Goal: Information Seeking & Learning: Compare options

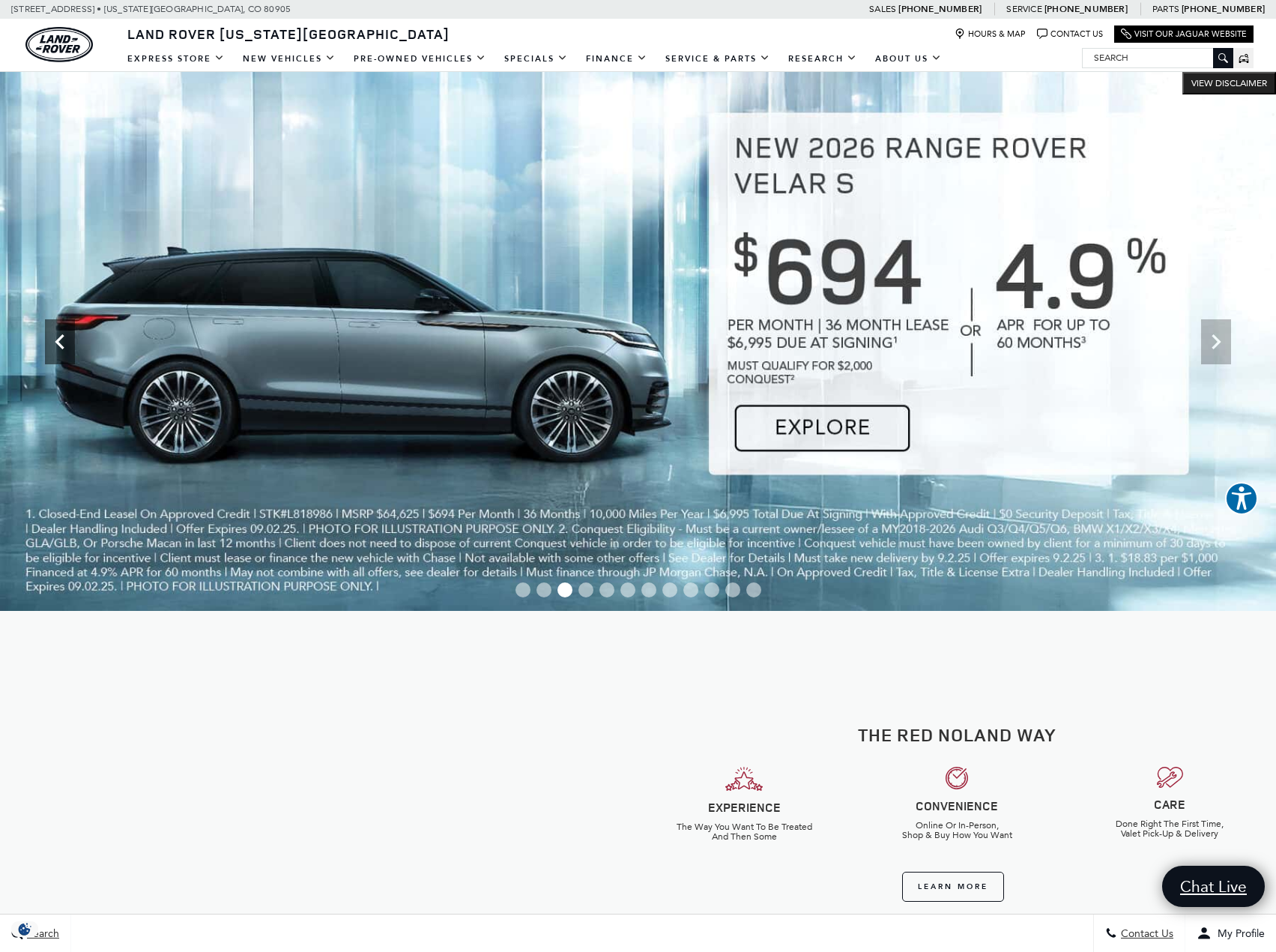
click at [62, 351] on icon "Previous" at bounding box center [60, 341] width 30 height 30
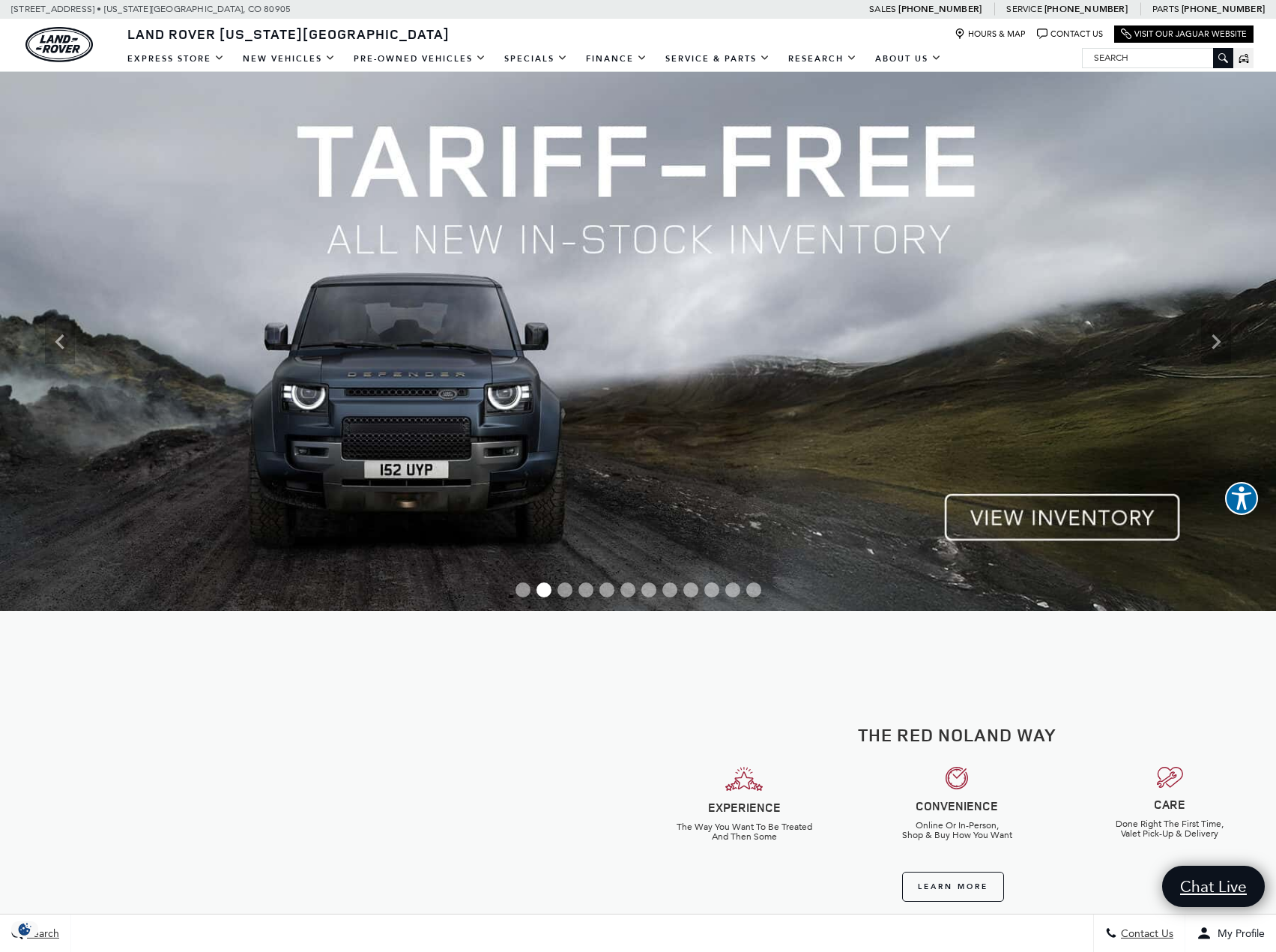
click at [1089, 525] on img at bounding box center [638, 341] width 1276 height 539
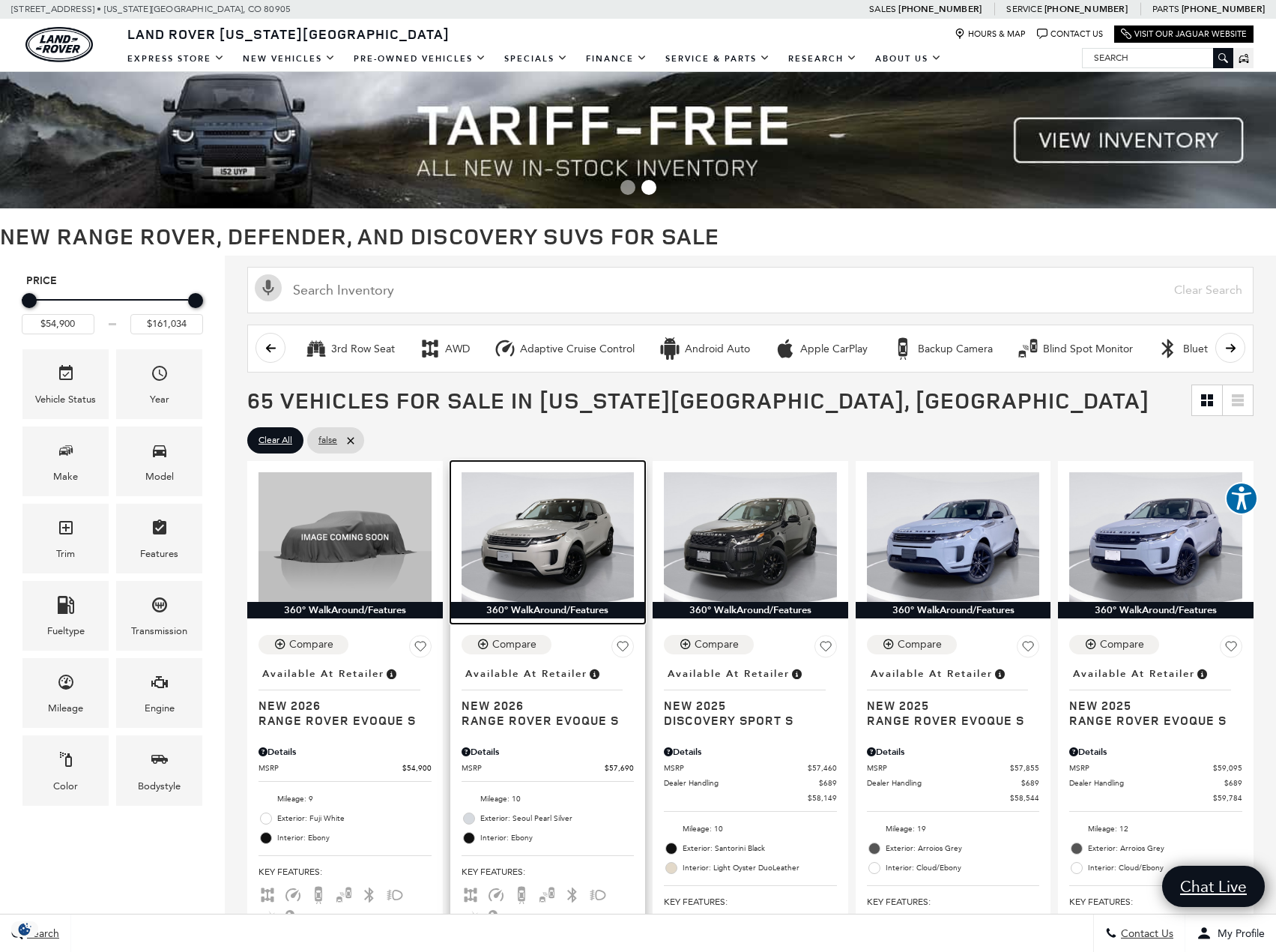
click at [576, 549] on img at bounding box center [548, 537] width 173 height 130
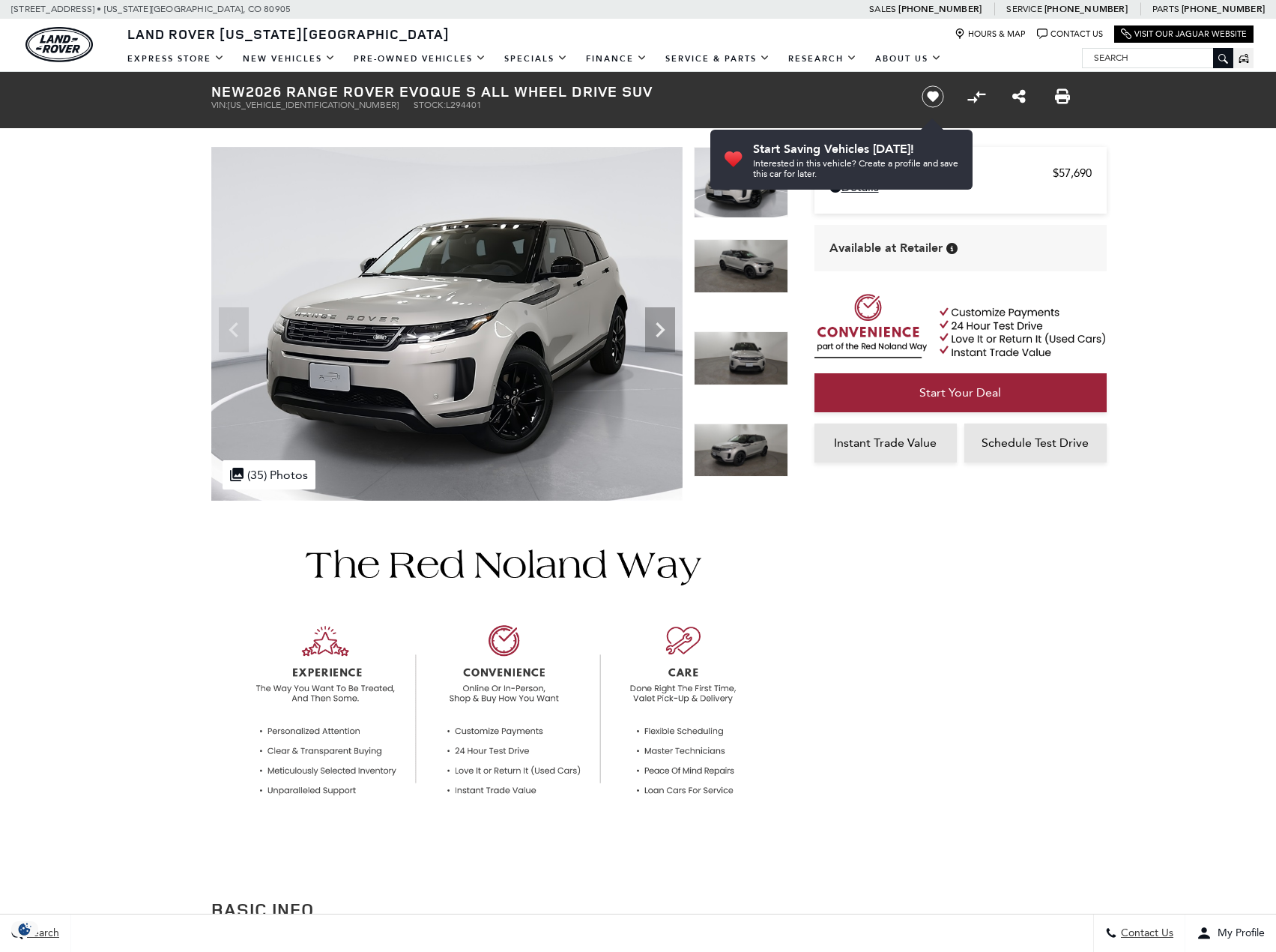
click at [657, 330] on icon "Next" at bounding box center [659, 329] width 30 height 30
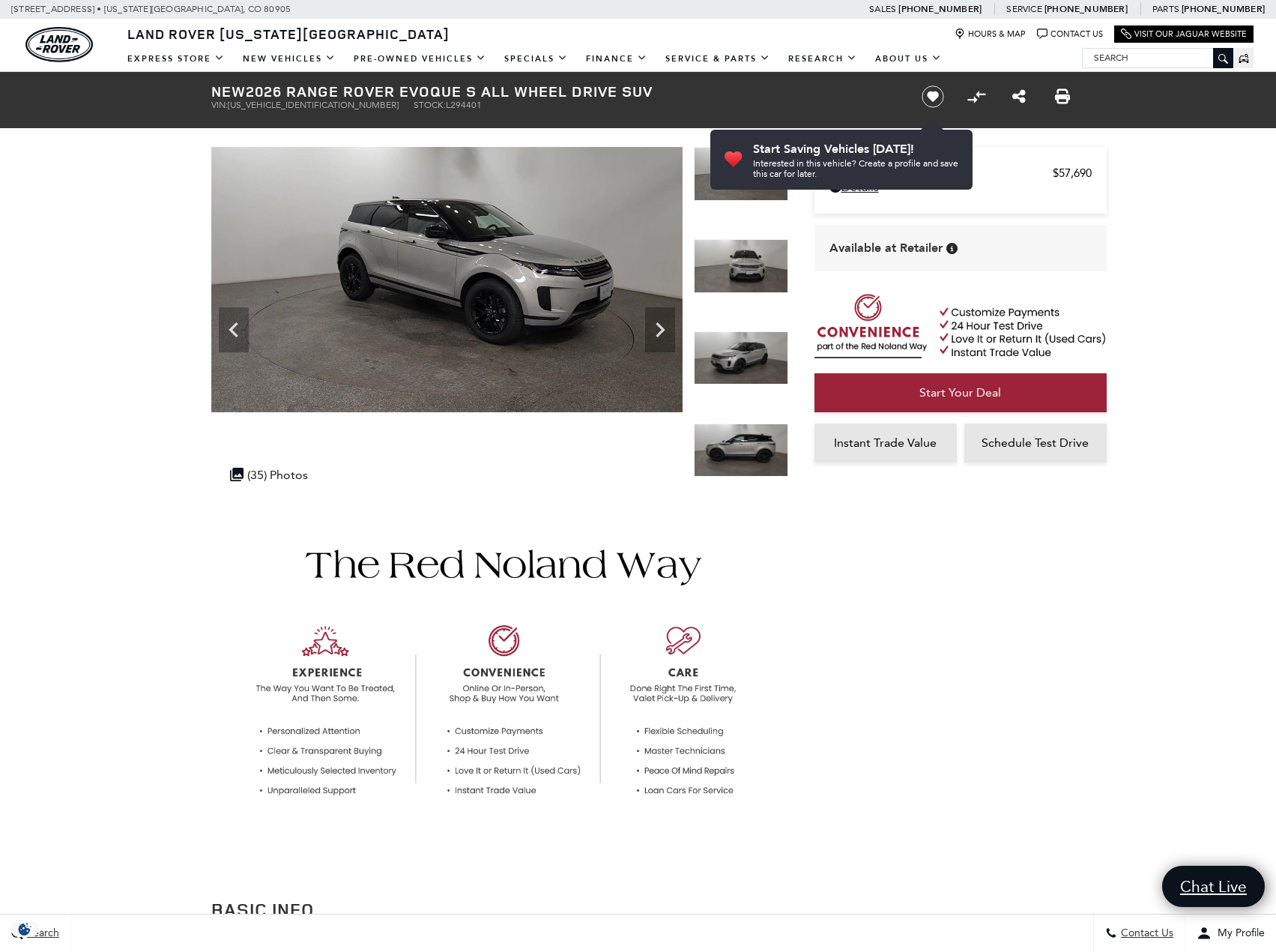
click at [657, 330] on icon "Next" at bounding box center [659, 329] width 30 height 30
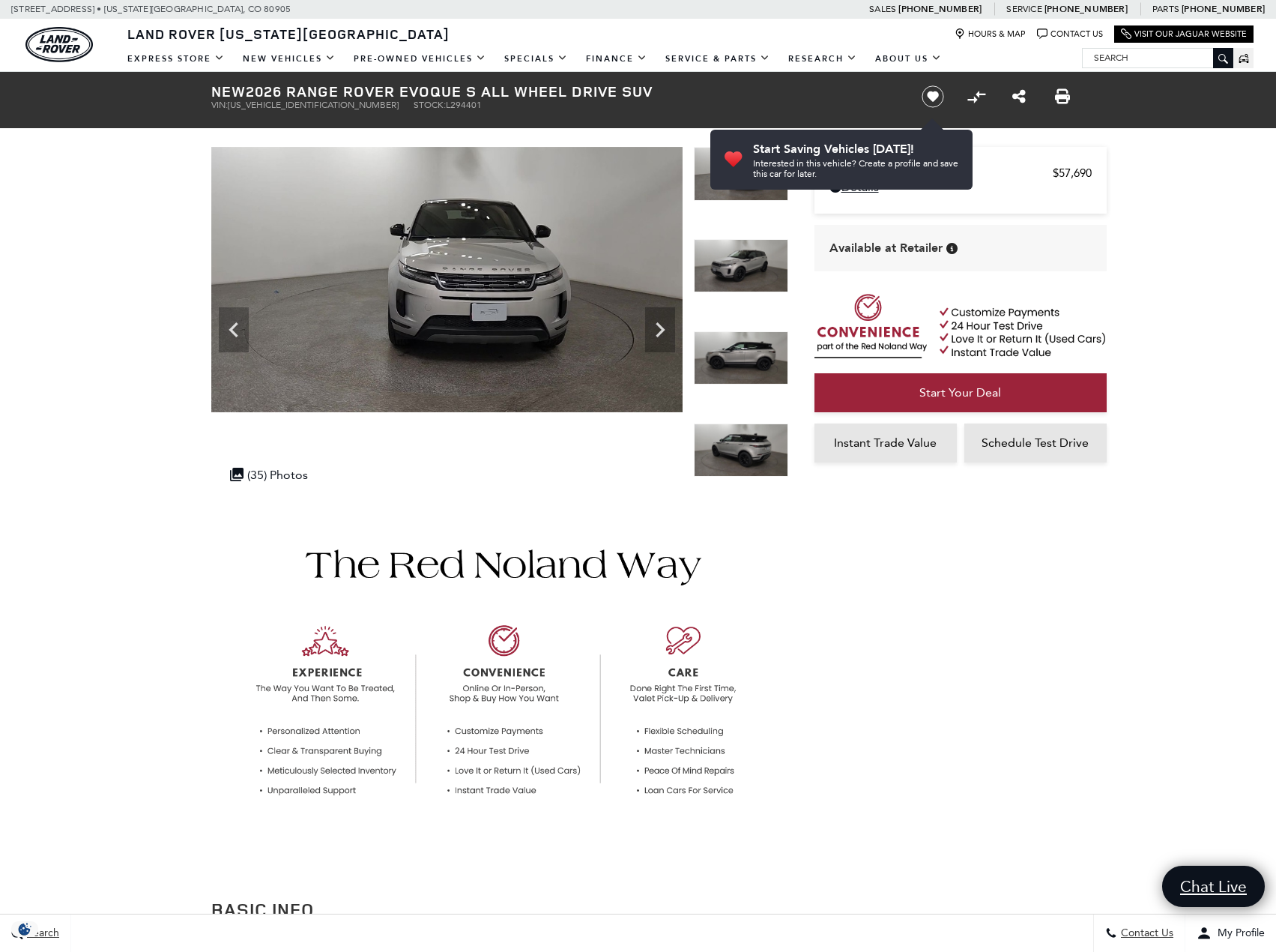
click at [657, 330] on icon "Next" at bounding box center [659, 329] width 30 height 30
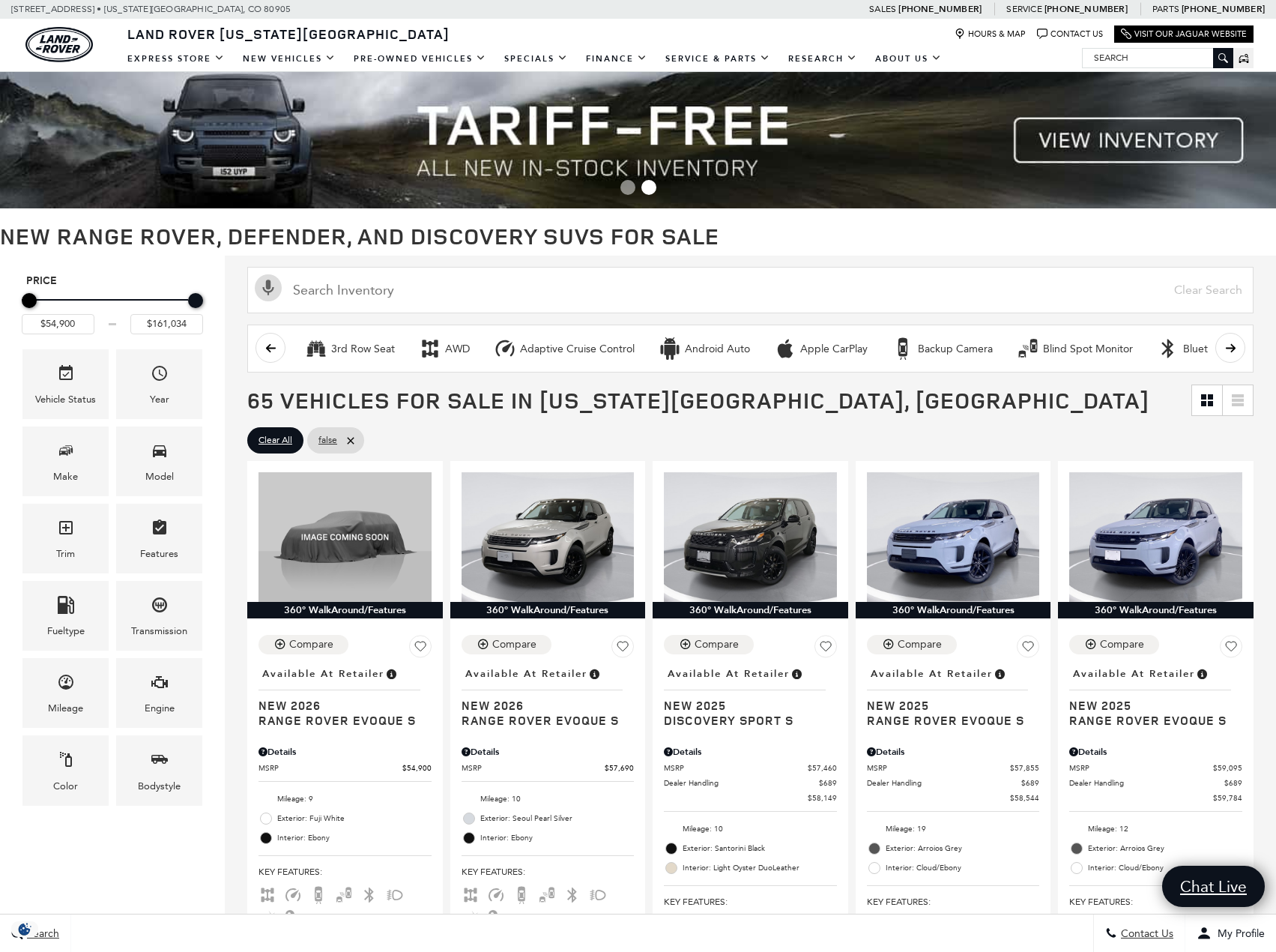
type input "$56,400"
type input "$160,900"
type input "$65,900"
drag, startPoint x: 32, startPoint y: 304, endPoint x: 49, endPoint y: 306, distance: 17.1
click at [49, 306] on div "Minimum Price" at bounding box center [47, 300] width 15 height 15
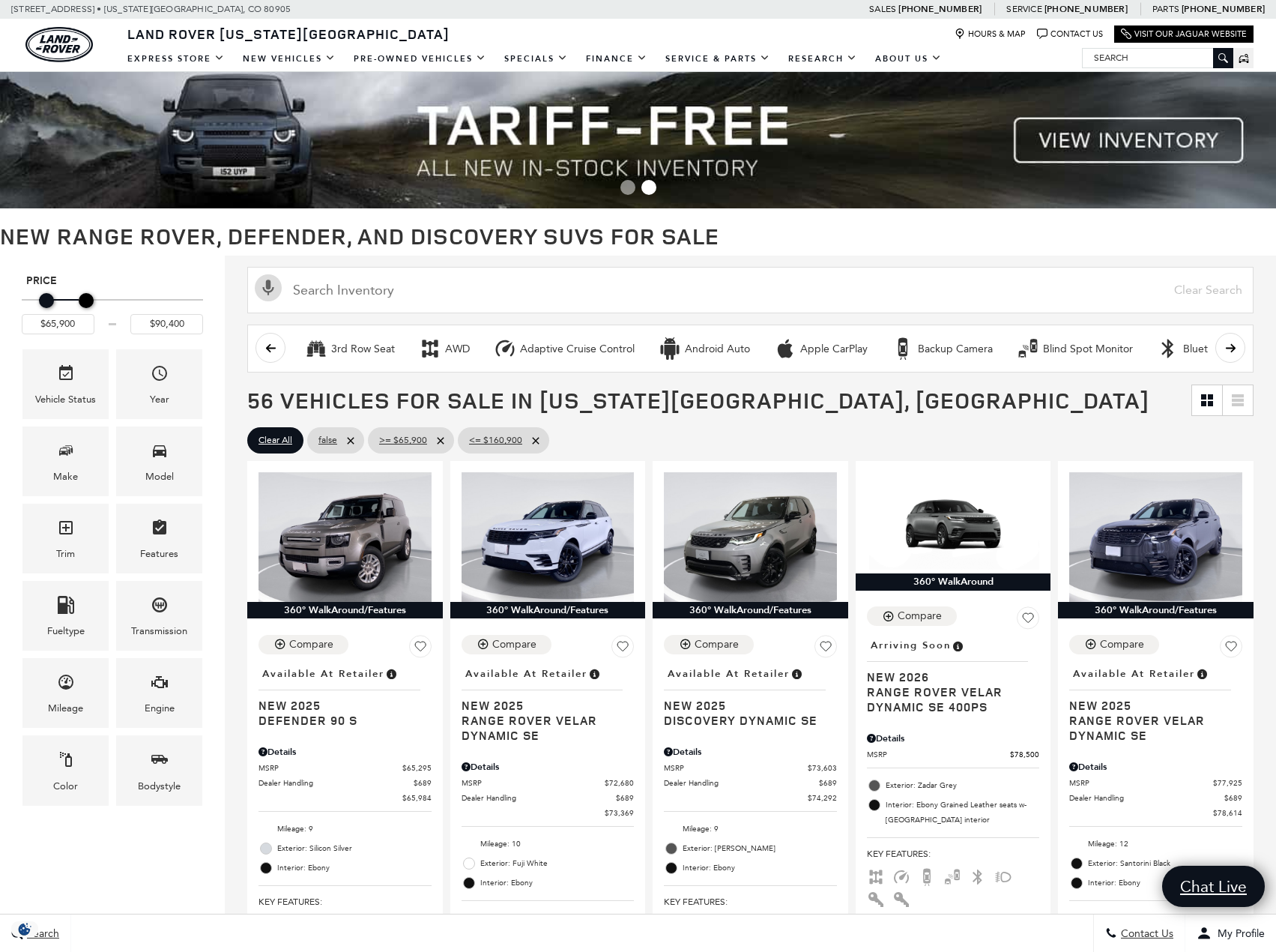
type input "$89,900"
drag, startPoint x: 194, startPoint y: 302, endPoint x: 83, endPoint y: 302, distance: 111.0
click at [83, 302] on div "Maximum Price" at bounding box center [84, 300] width 15 height 15
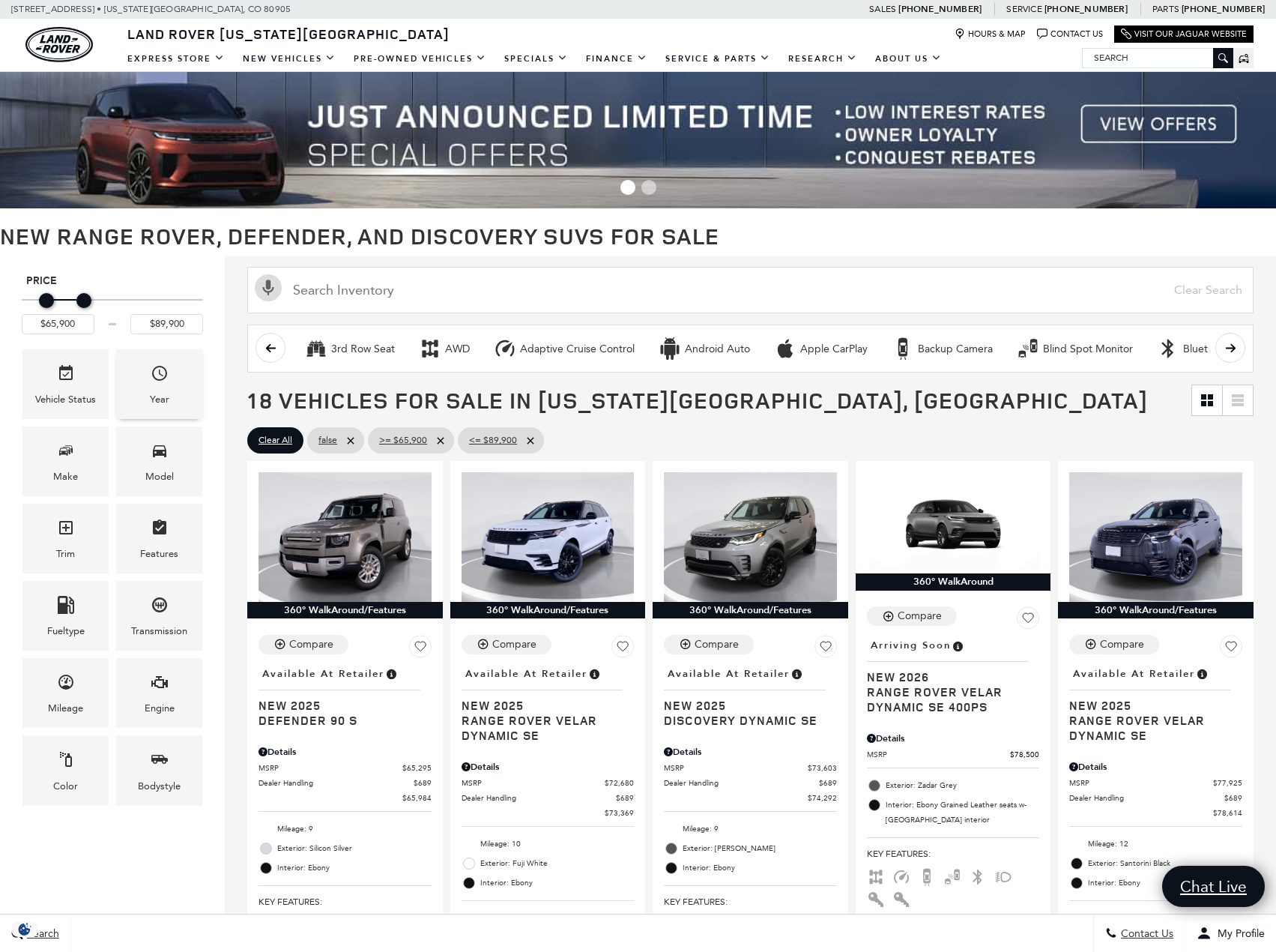
click at [154, 383] on span "Year" at bounding box center [160, 376] width 18 height 31
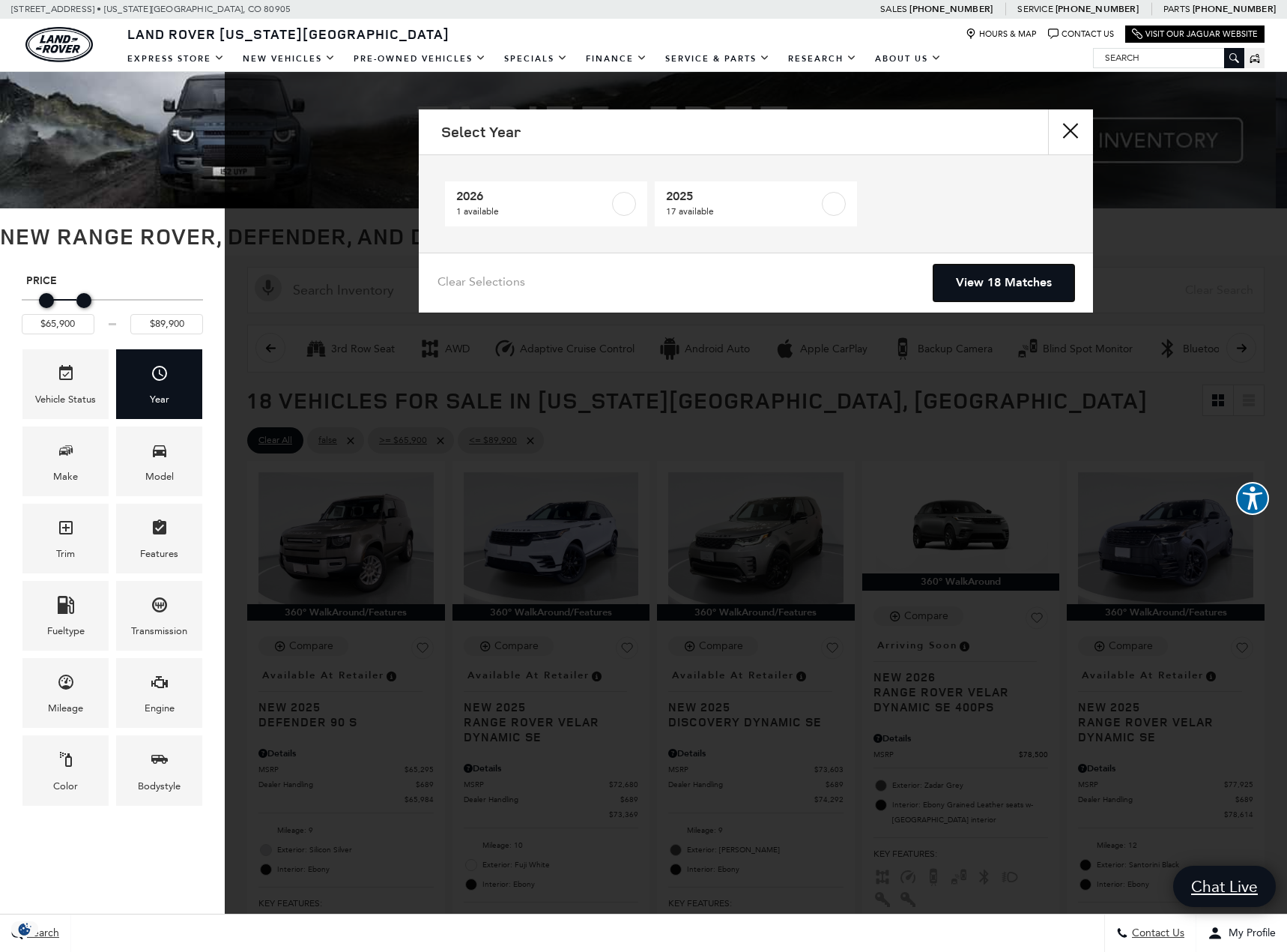
click at [1021, 292] on link "View 18 Matches" at bounding box center [1004, 282] width 141 height 37
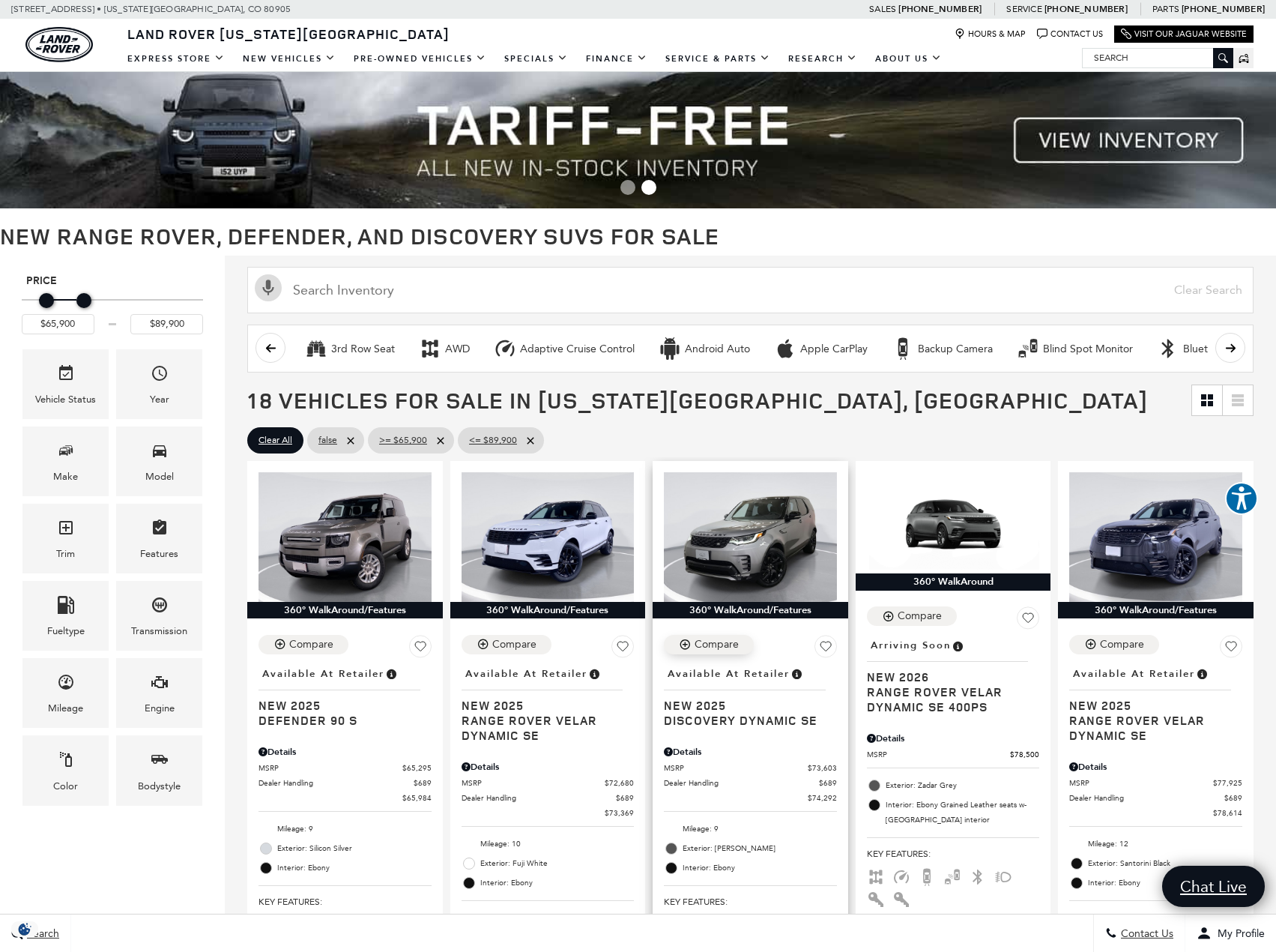
click at [699, 649] on div "Compare" at bounding box center [716, 645] width 44 height 14
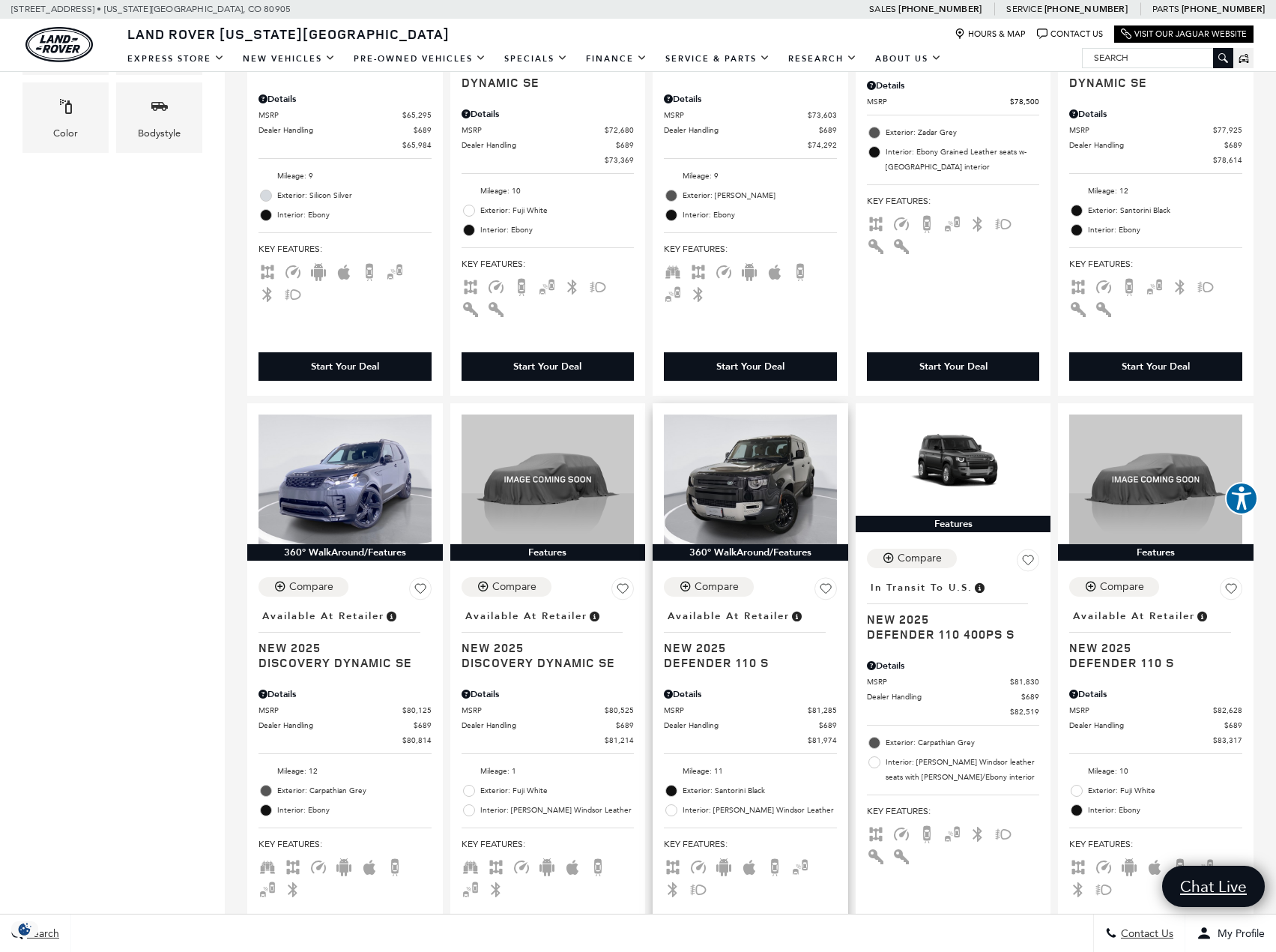
scroll to position [675, 0]
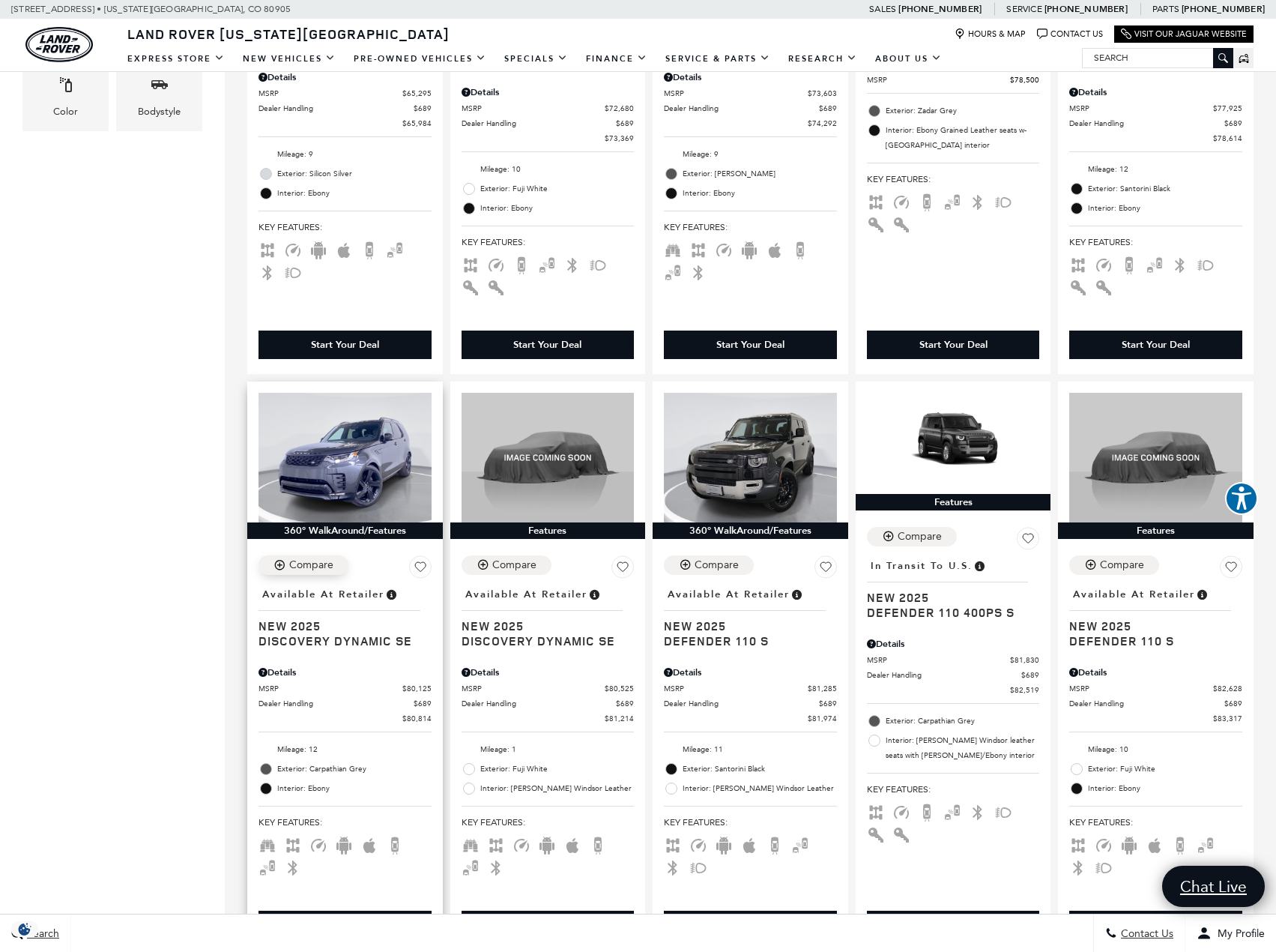
click at [300, 565] on div "Compare" at bounding box center [311, 565] width 44 height 14
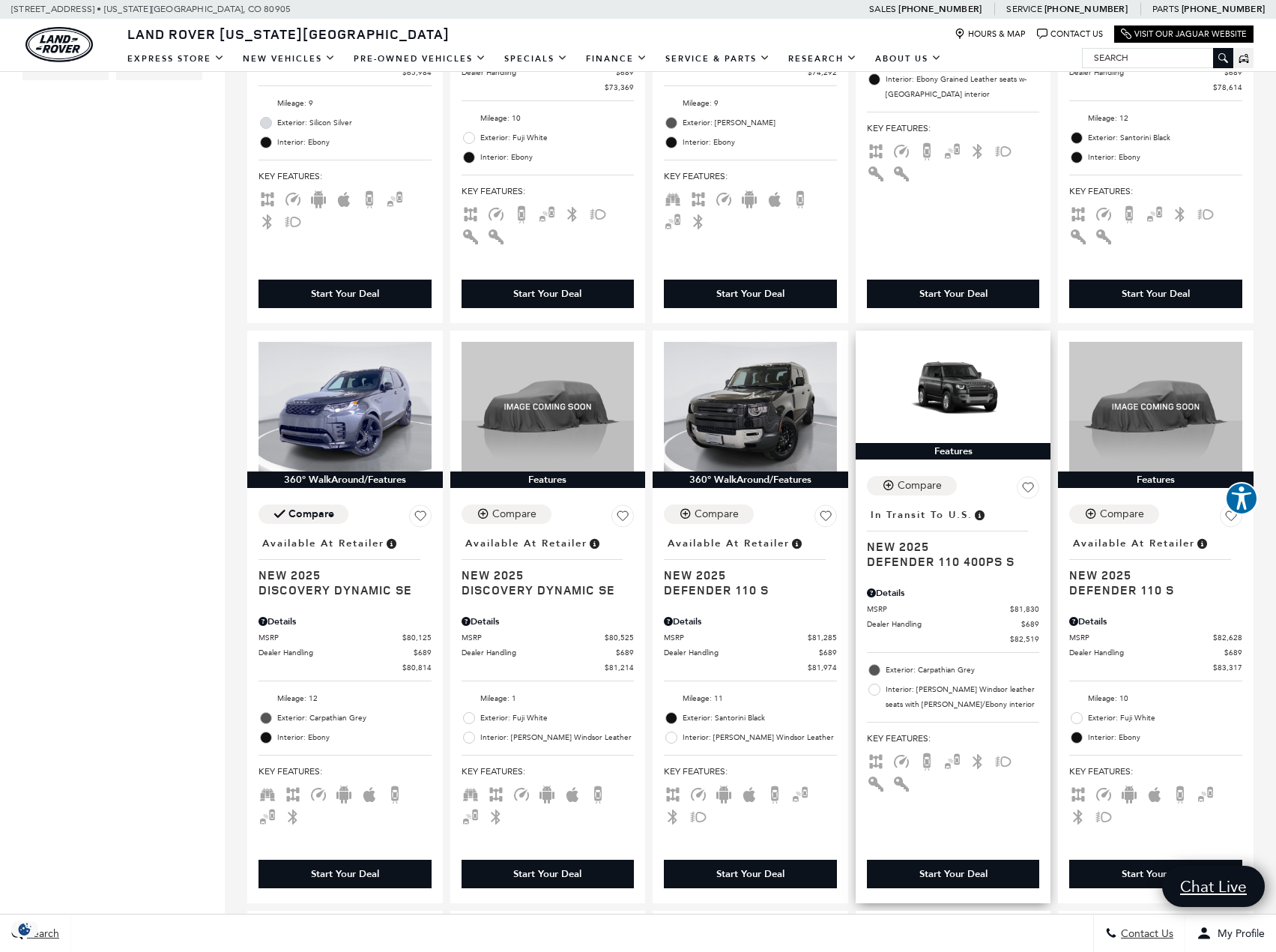
scroll to position [749, 0]
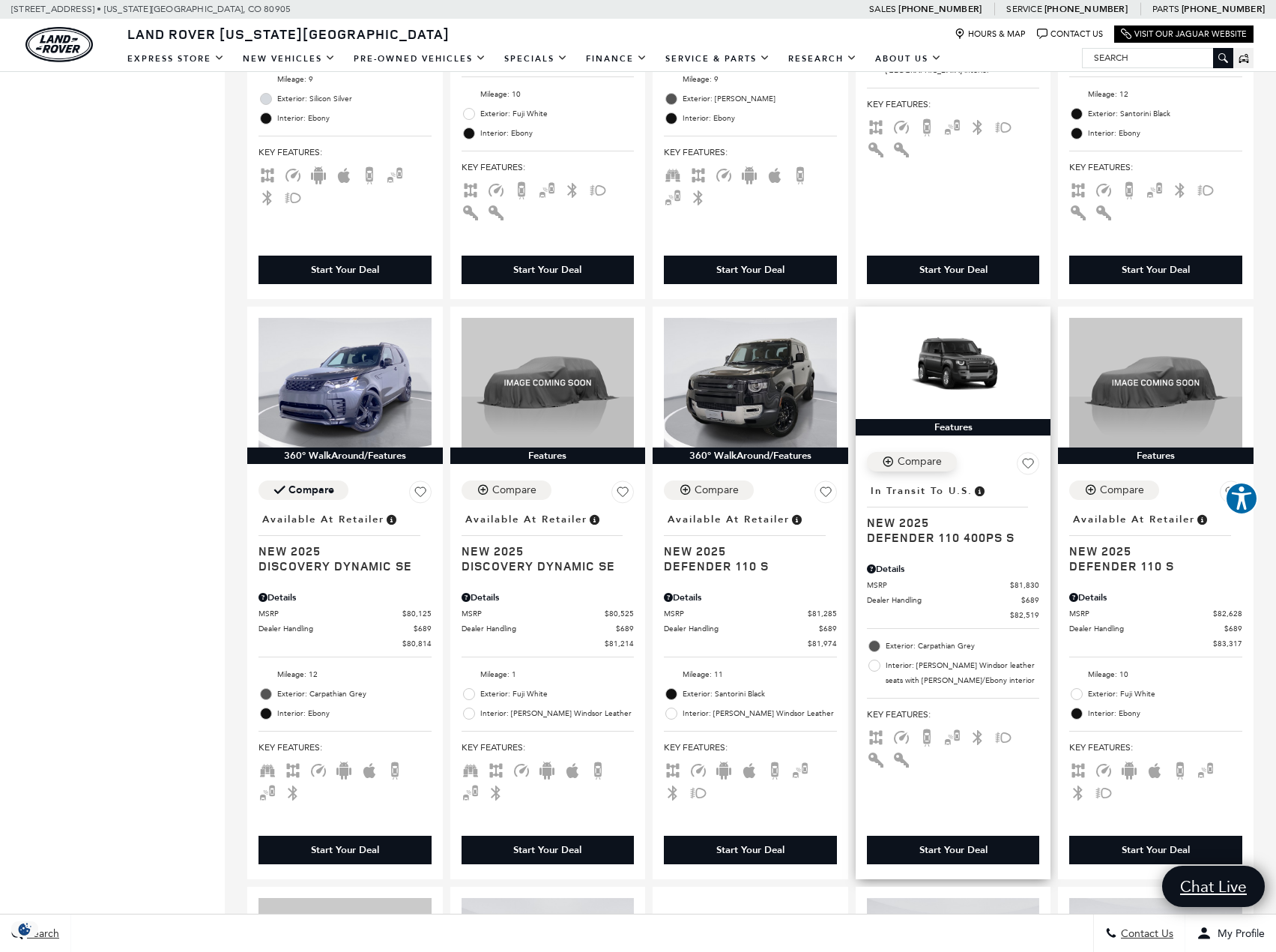
click at [921, 466] on div "Compare" at bounding box center [919, 461] width 44 height 14
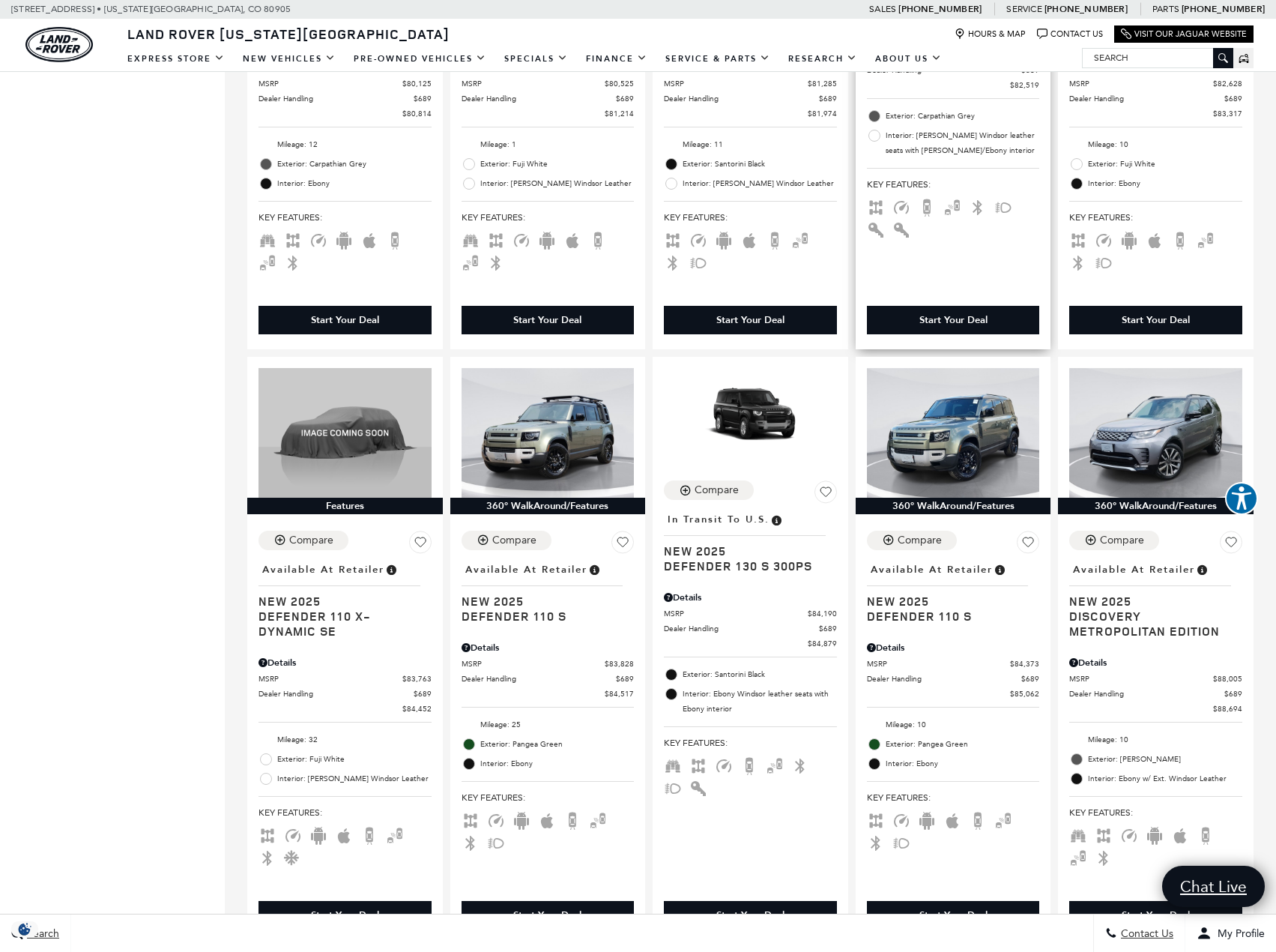
scroll to position [1349, 0]
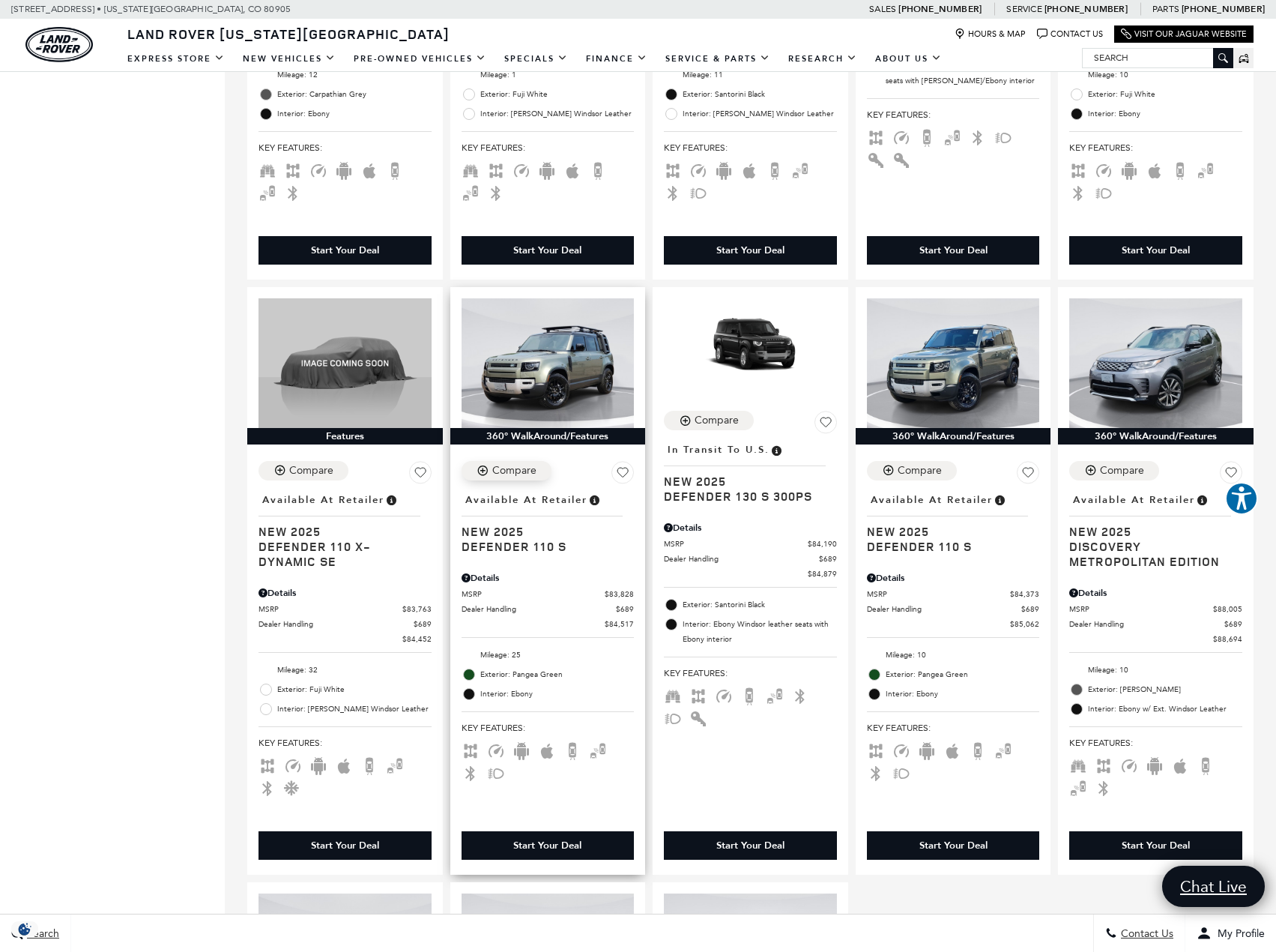
click at [525, 474] on div "Compare" at bounding box center [514, 471] width 44 height 14
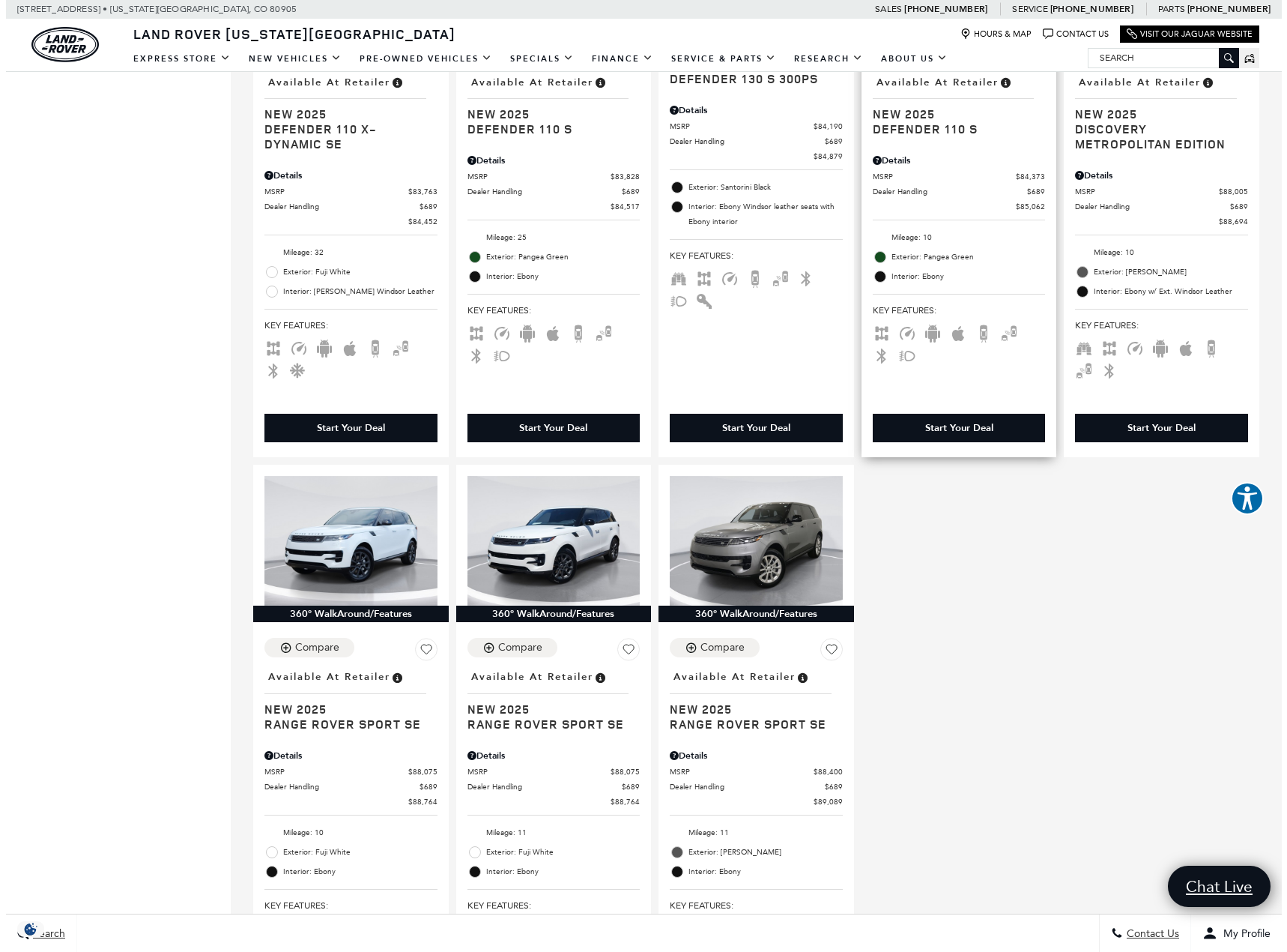
scroll to position [1798, 0]
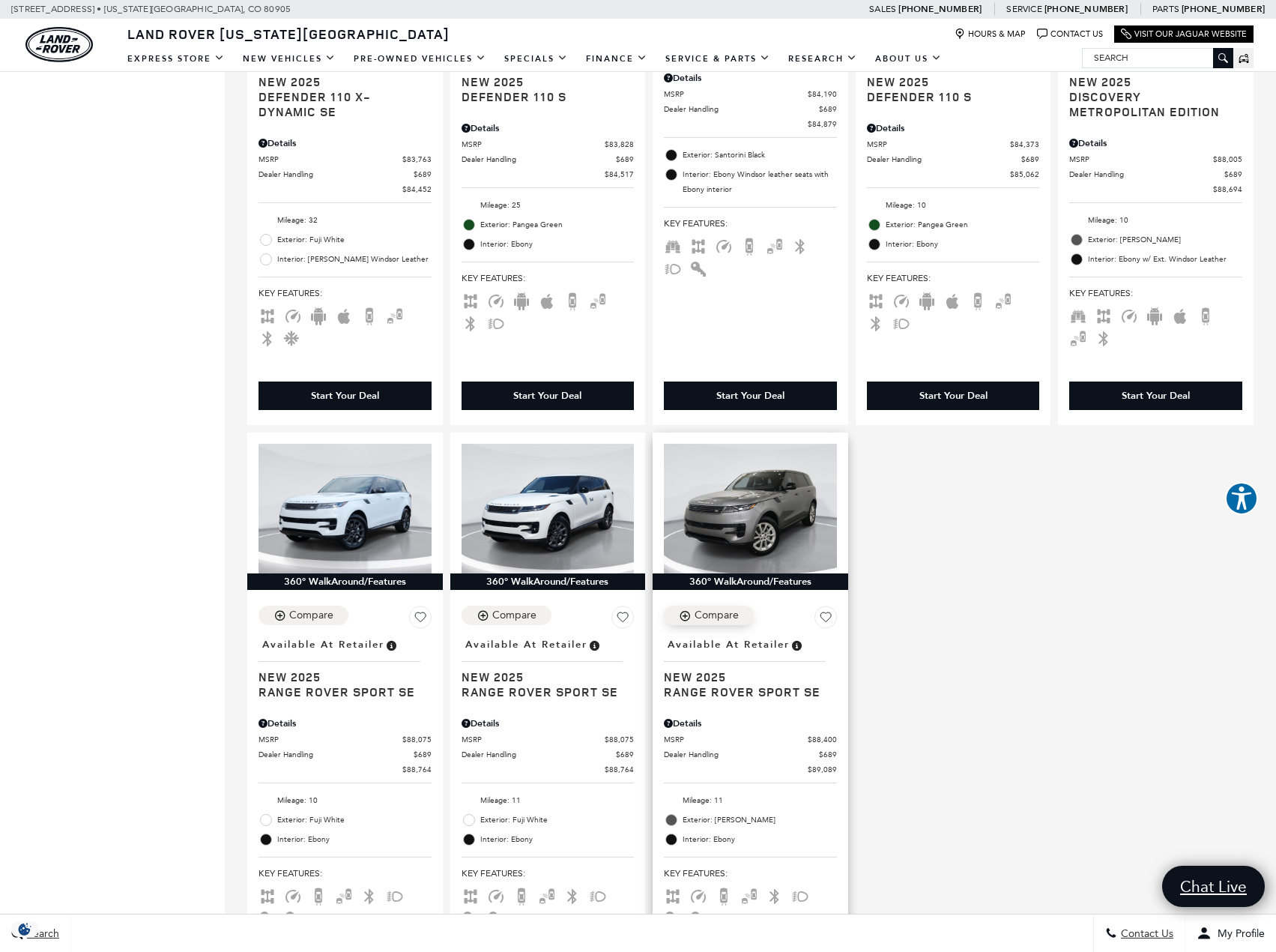
click at [722, 622] on div "Compare" at bounding box center [716, 615] width 44 height 14
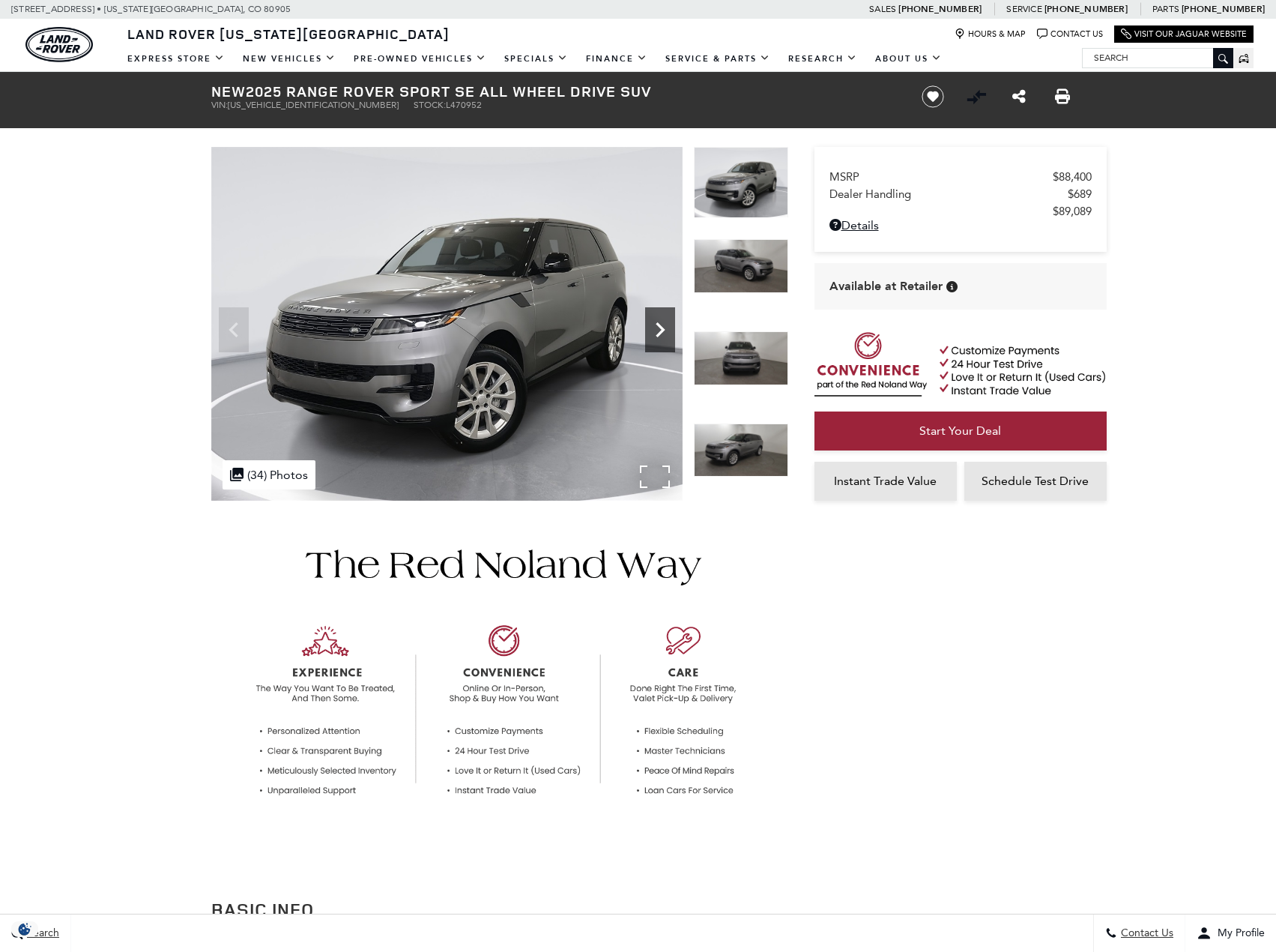
click at [665, 336] on icon "Next" at bounding box center [659, 329] width 30 height 30
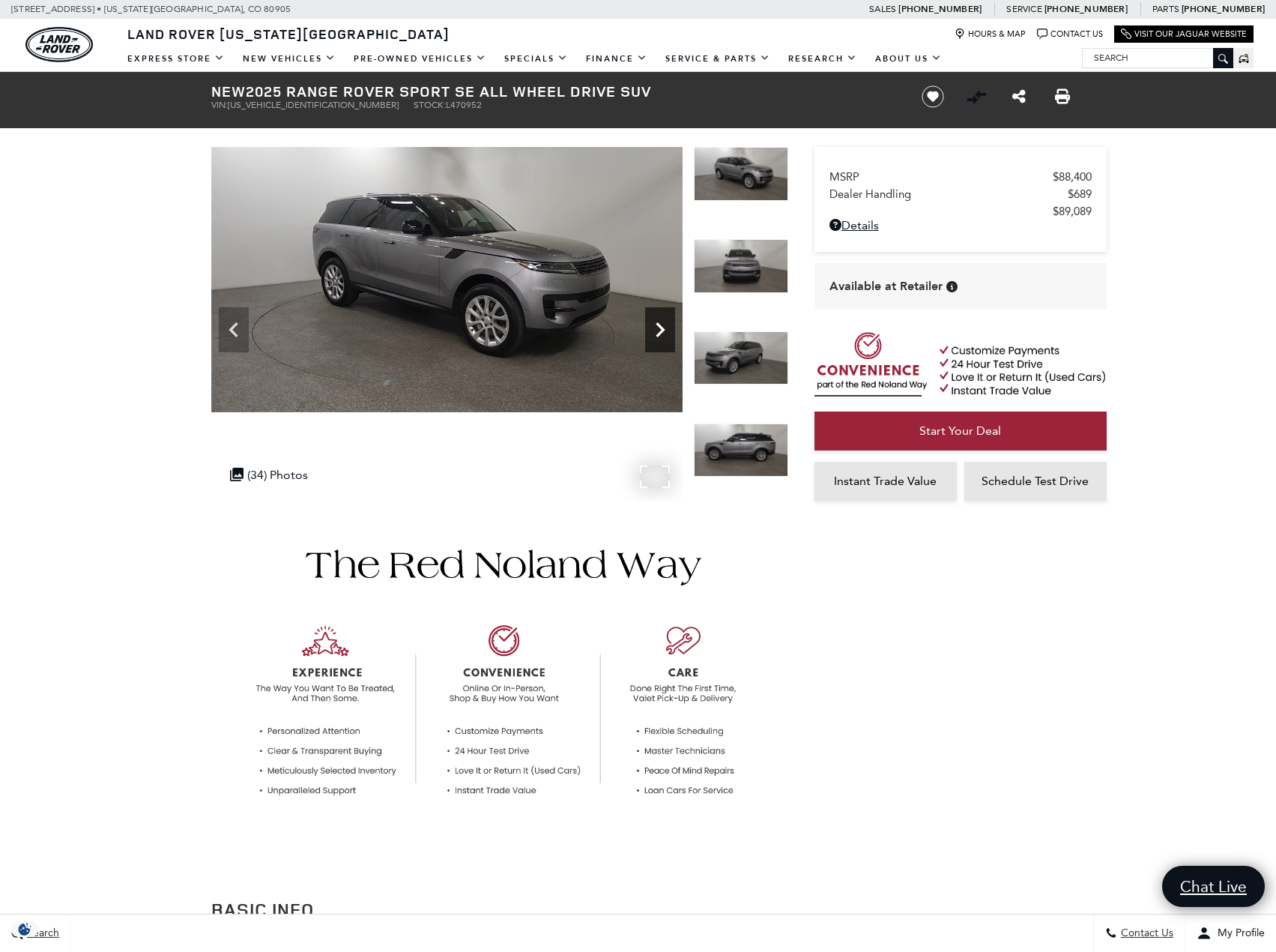
click at [665, 336] on icon "Next" at bounding box center [659, 329] width 30 height 30
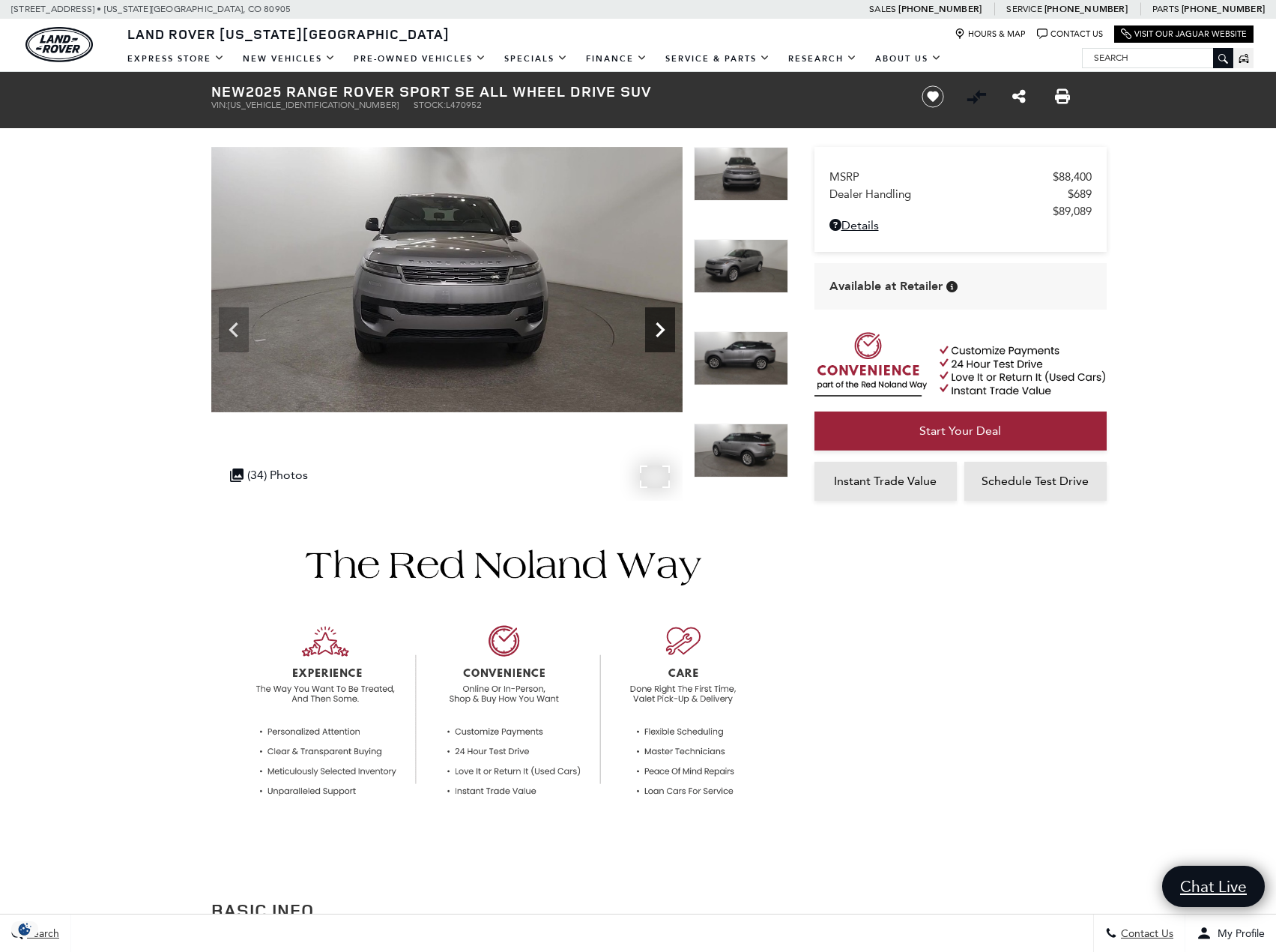
click at [665, 336] on icon "Next" at bounding box center [659, 329] width 30 height 30
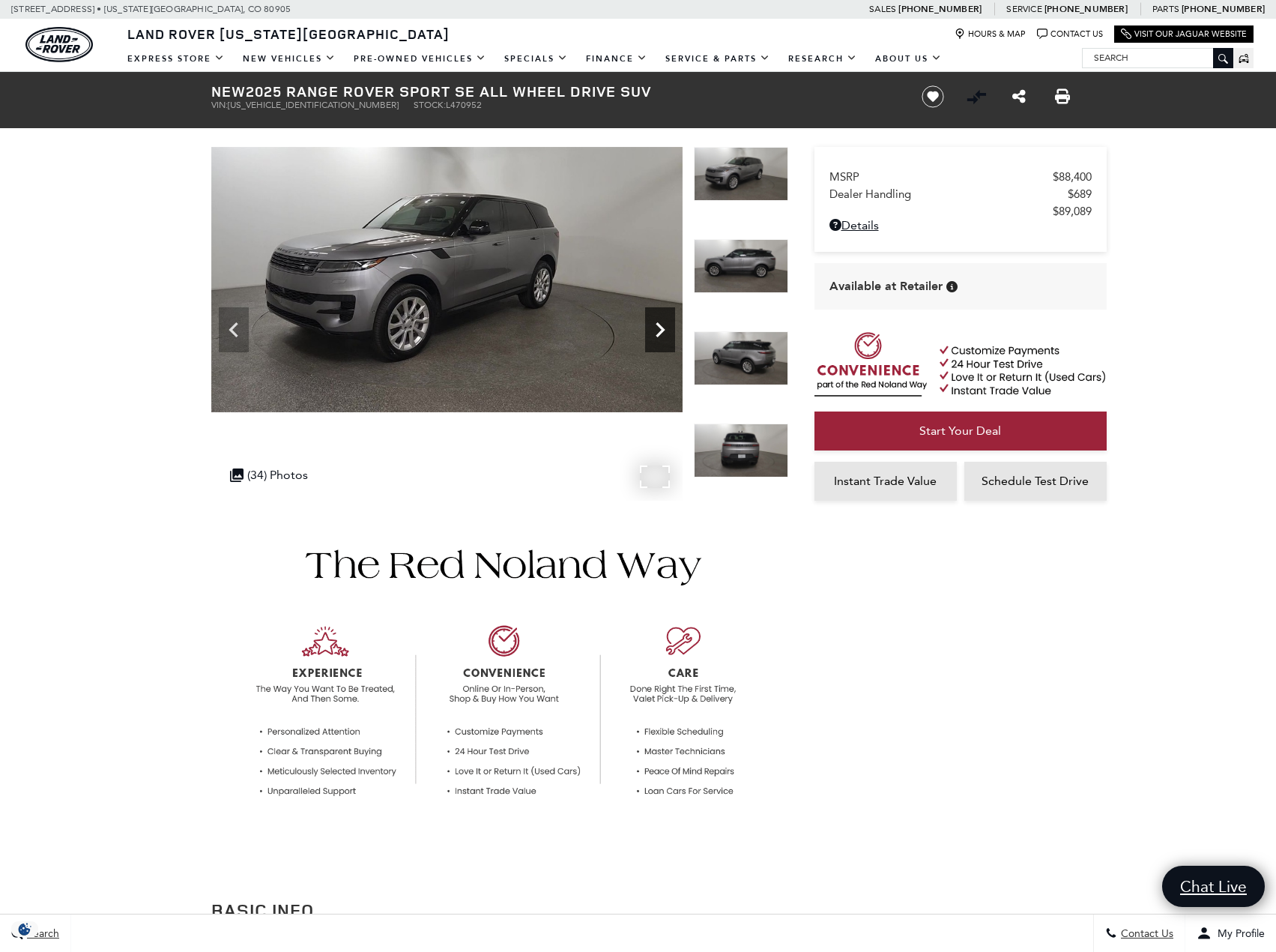
click at [665, 336] on icon "Next" at bounding box center [659, 329] width 30 height 30
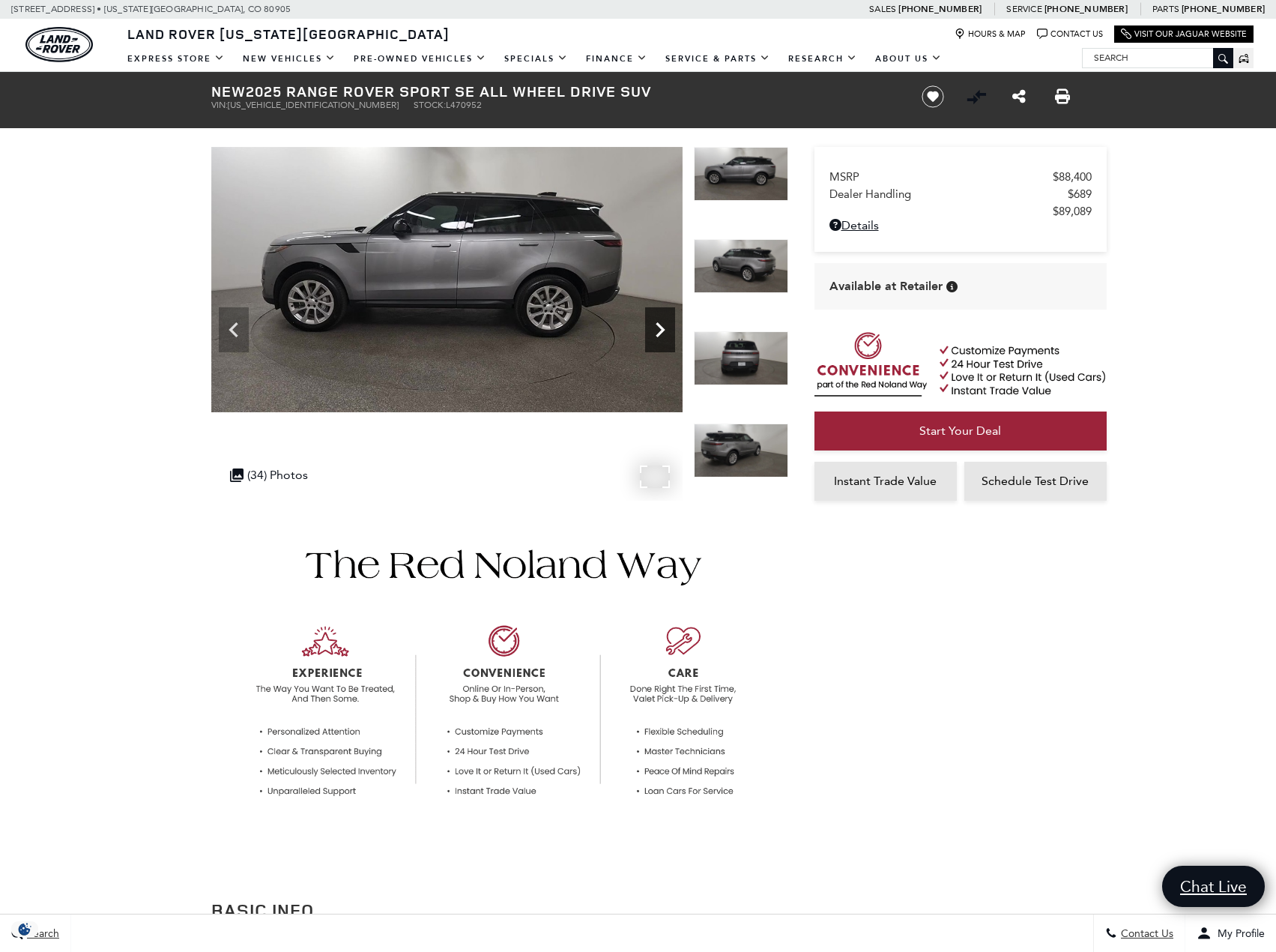
click at [665, 336] on icon "Next" at bounding box center [659, 329] width 30 height 30
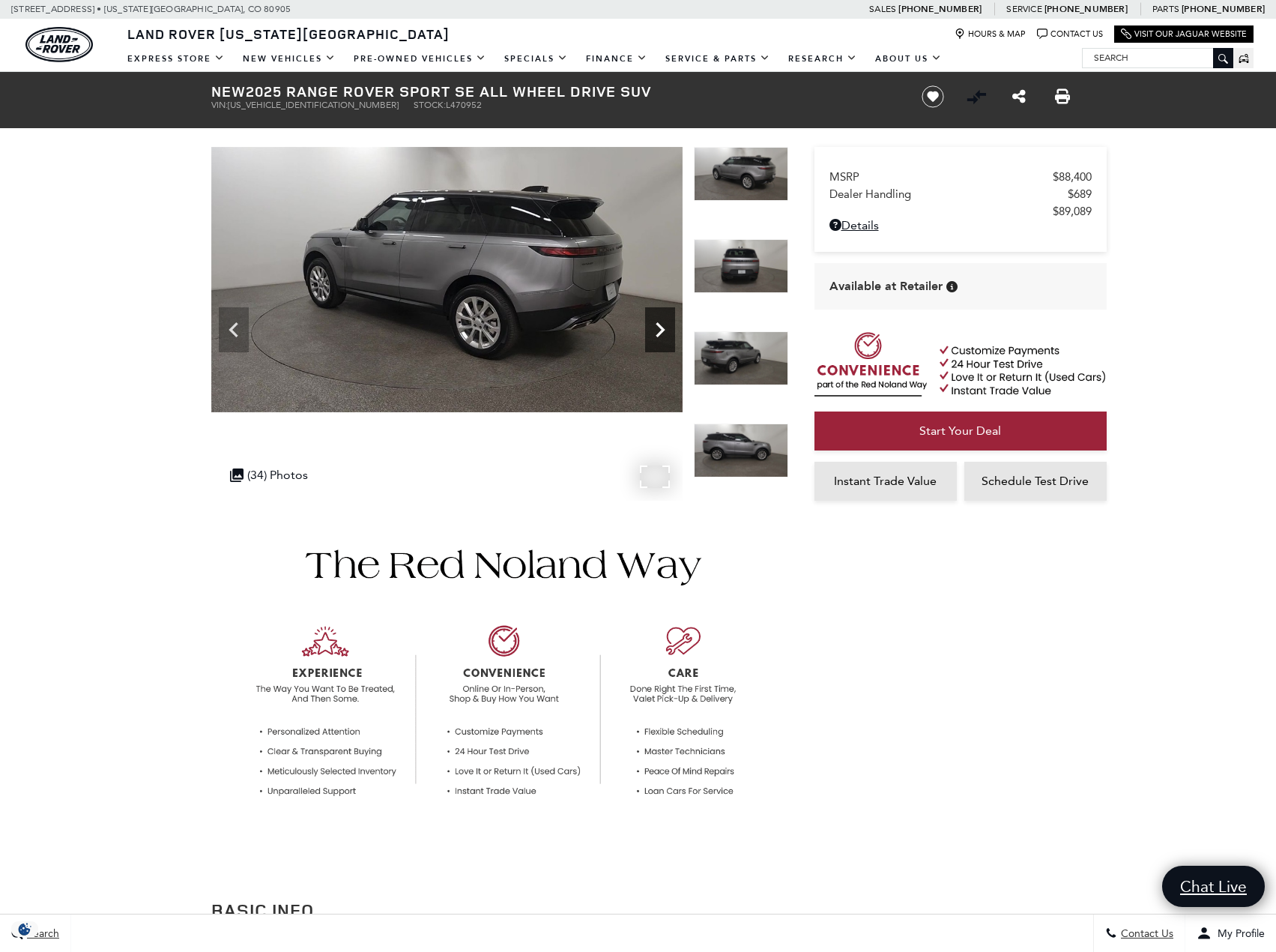
click at [665, 336] on icon "Next" at bounding box center [659, 329] width 30 height 30
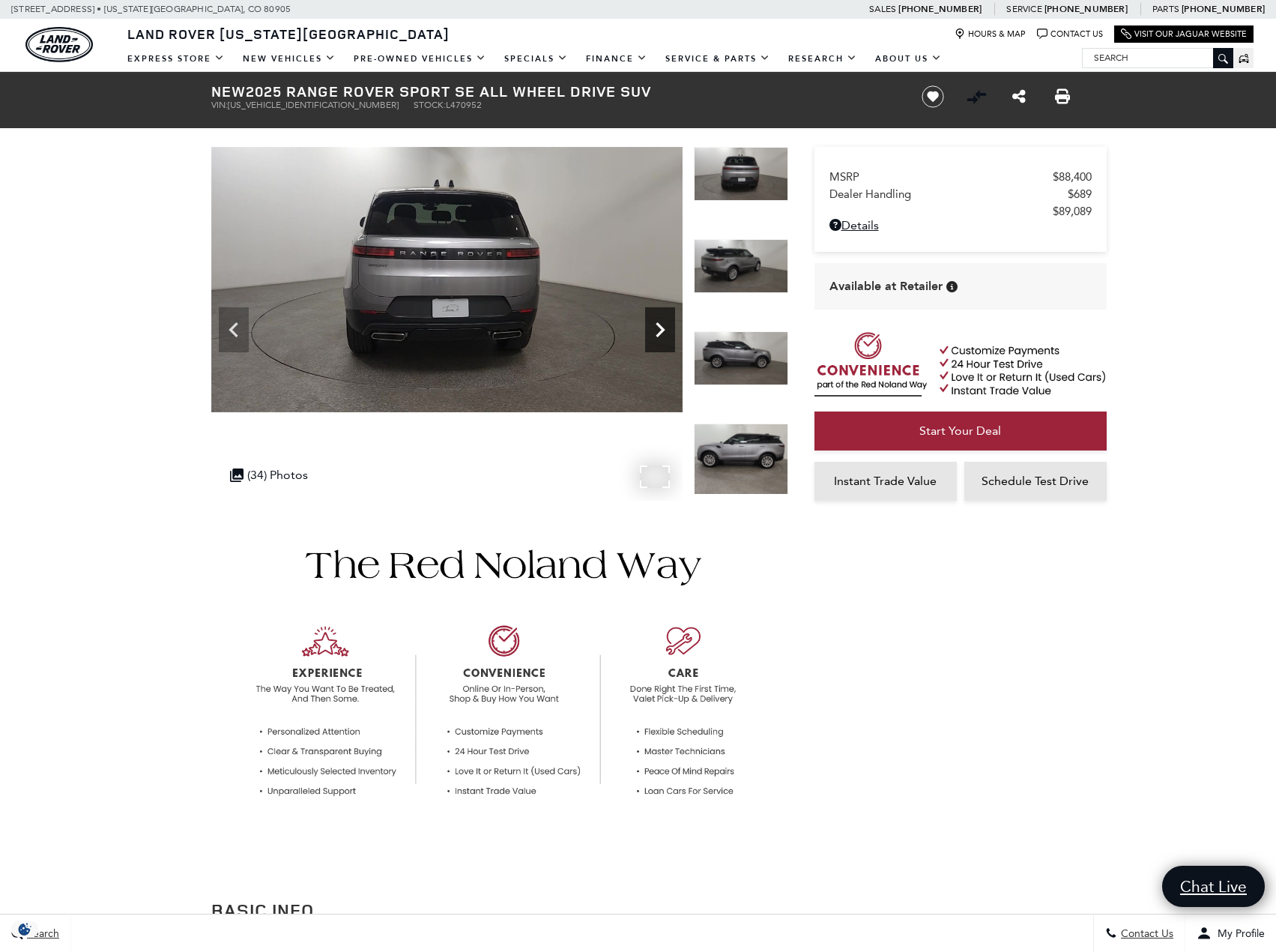
click at [665, 336] on icon "Next" at bounding box center [659, 329] width 30 height 30
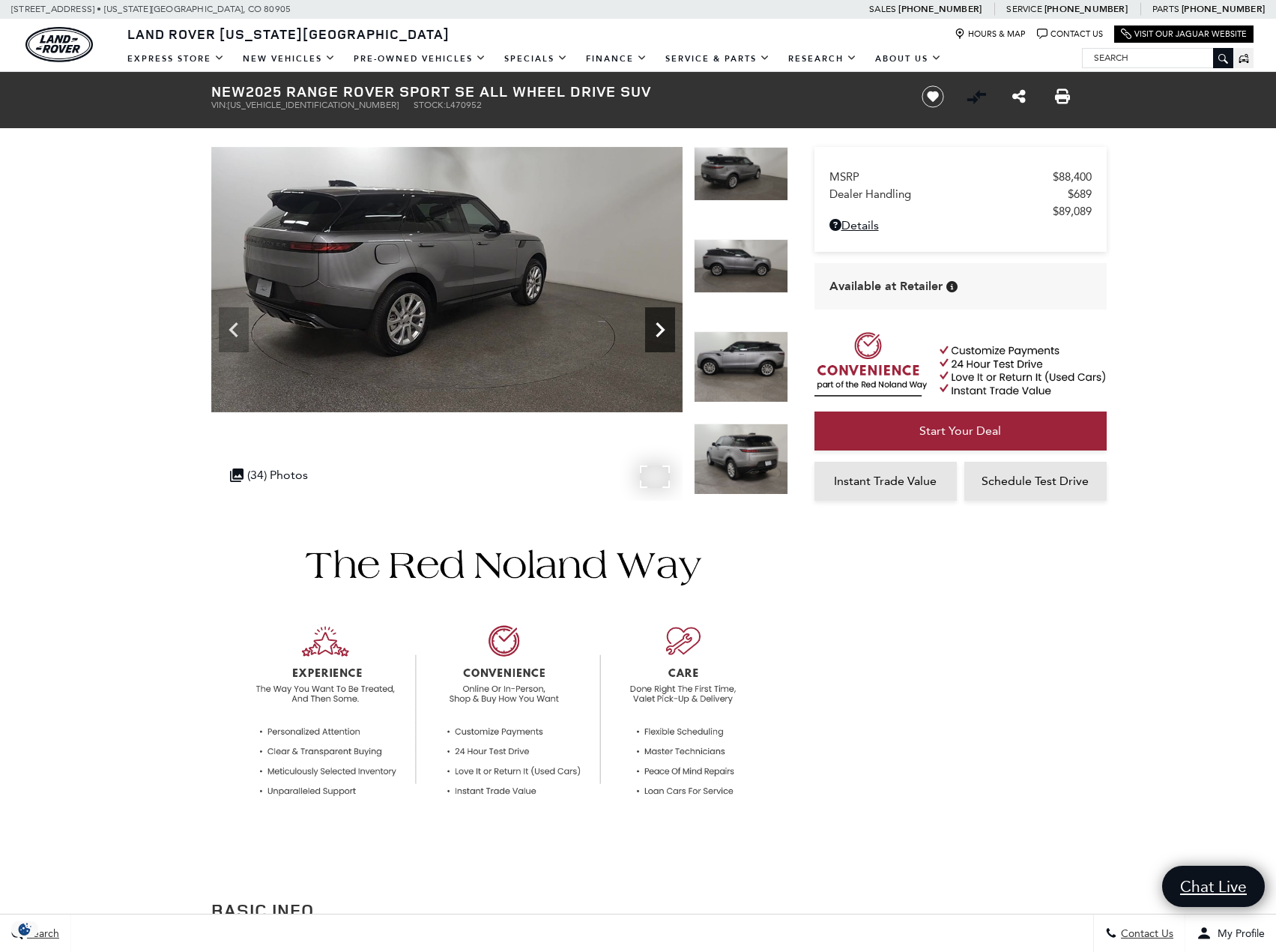
click at [665, 336] on icon "Next" at bounding box center [659, 329] width 30 height 30
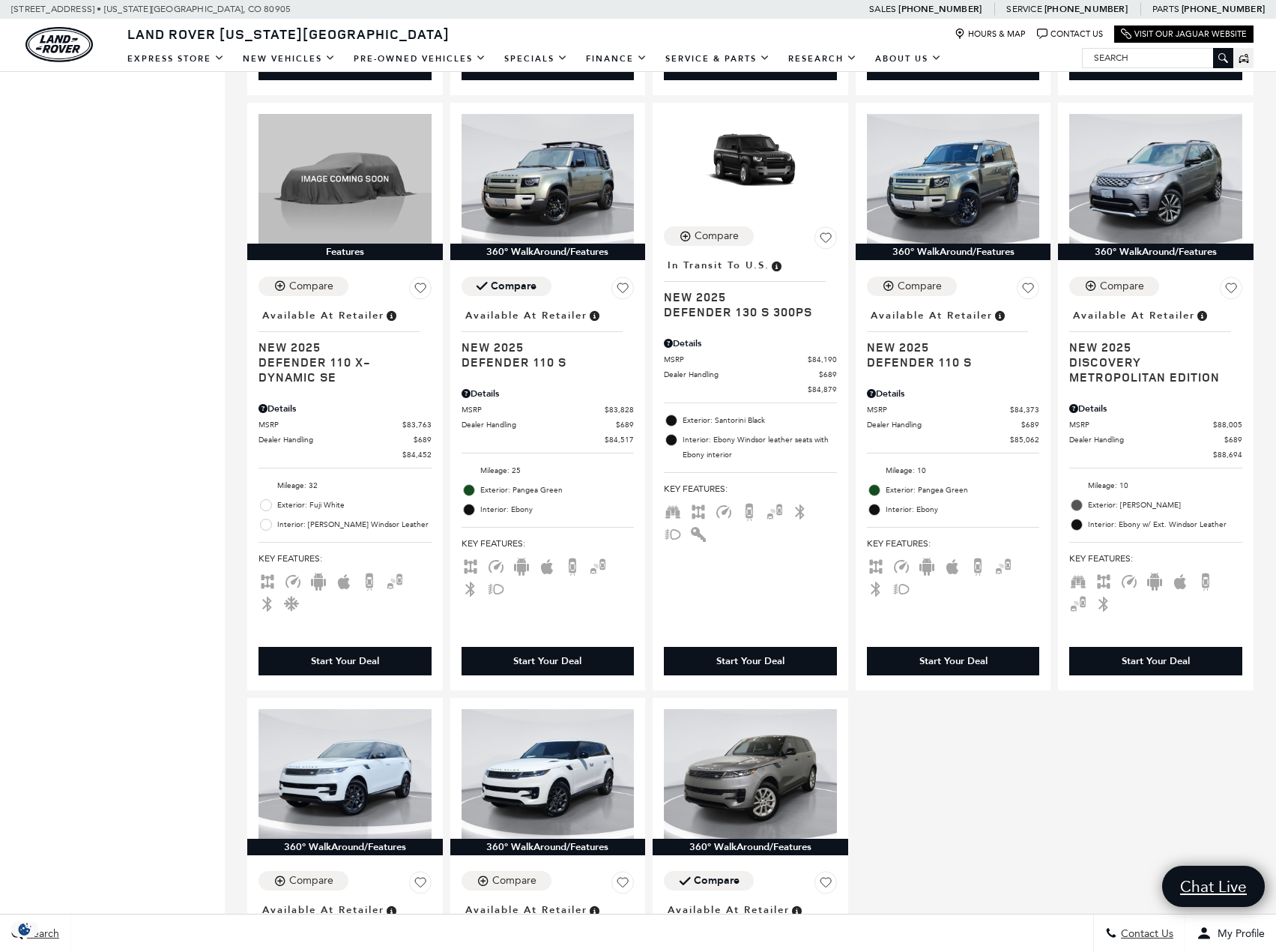
scroll to position [1424, 0]
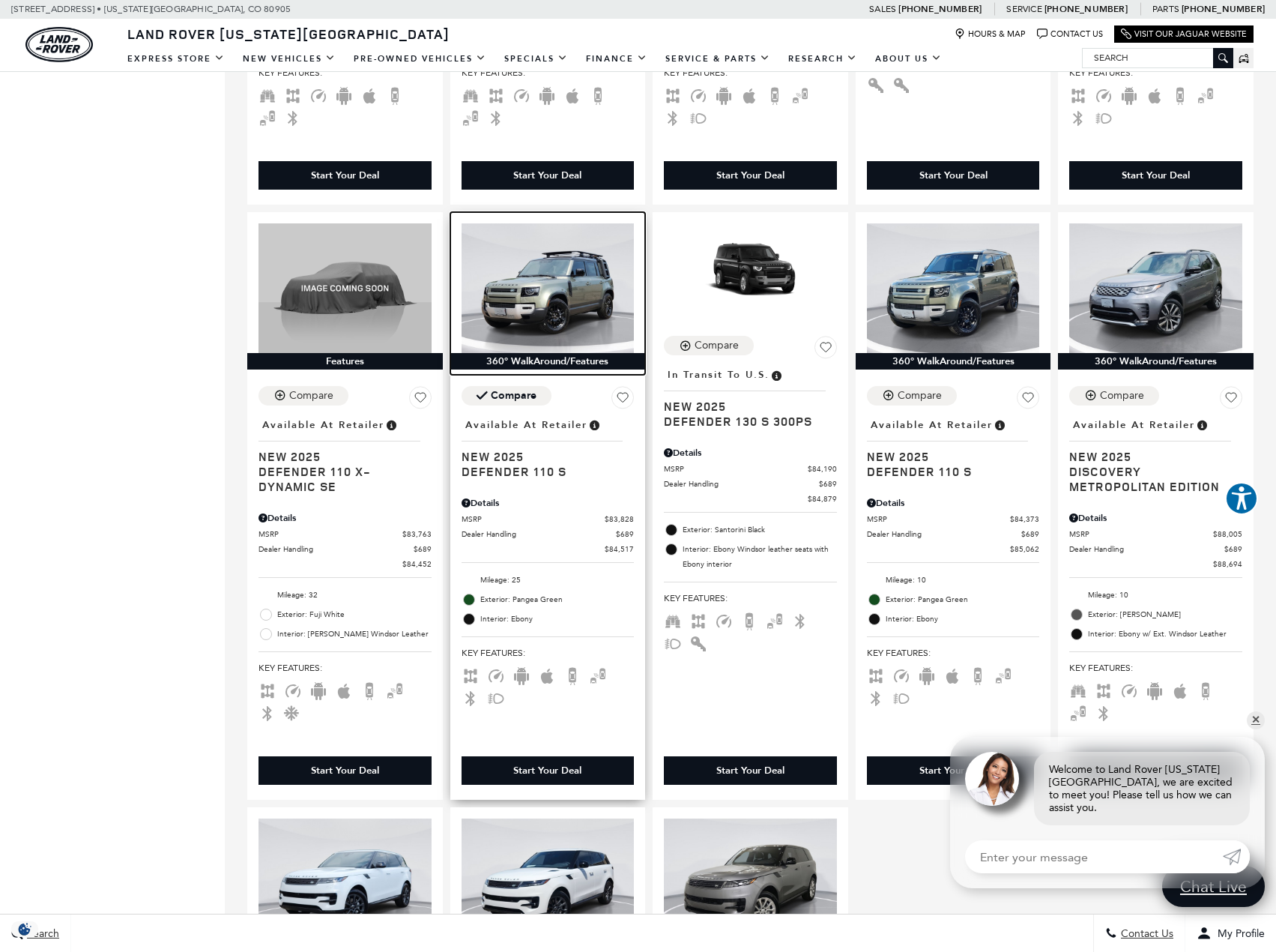
click at [560, 307] on img at bounding box center [548, 288] width 173 height 130
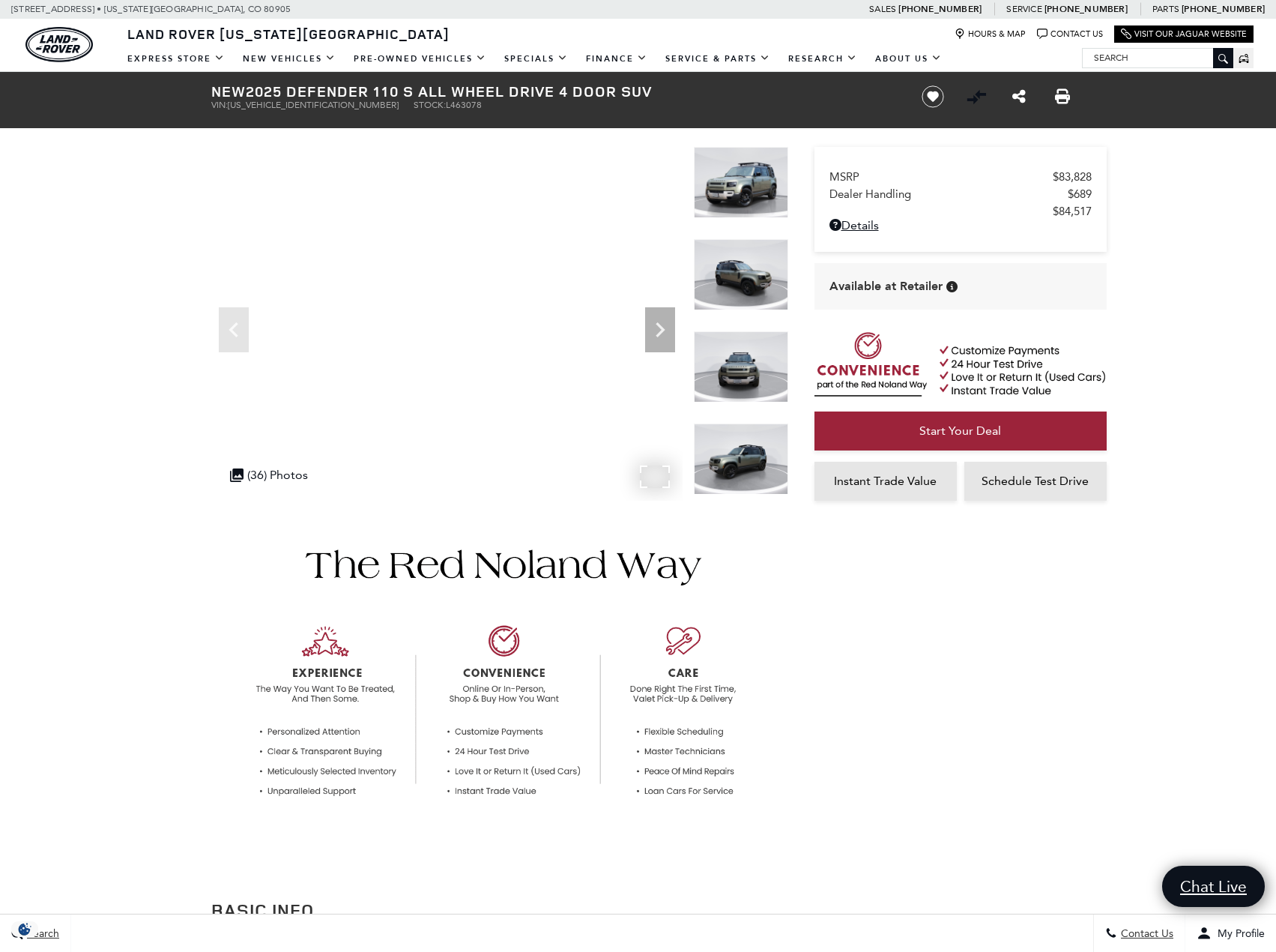
click at [268, 478] on div ".cls-1, .cls-3 { fill: #c50033; } .cls-1 { clip-rule: evenodd; } .cls-2 { clip-…" at bounding box center [269, 474] width 93 height 29
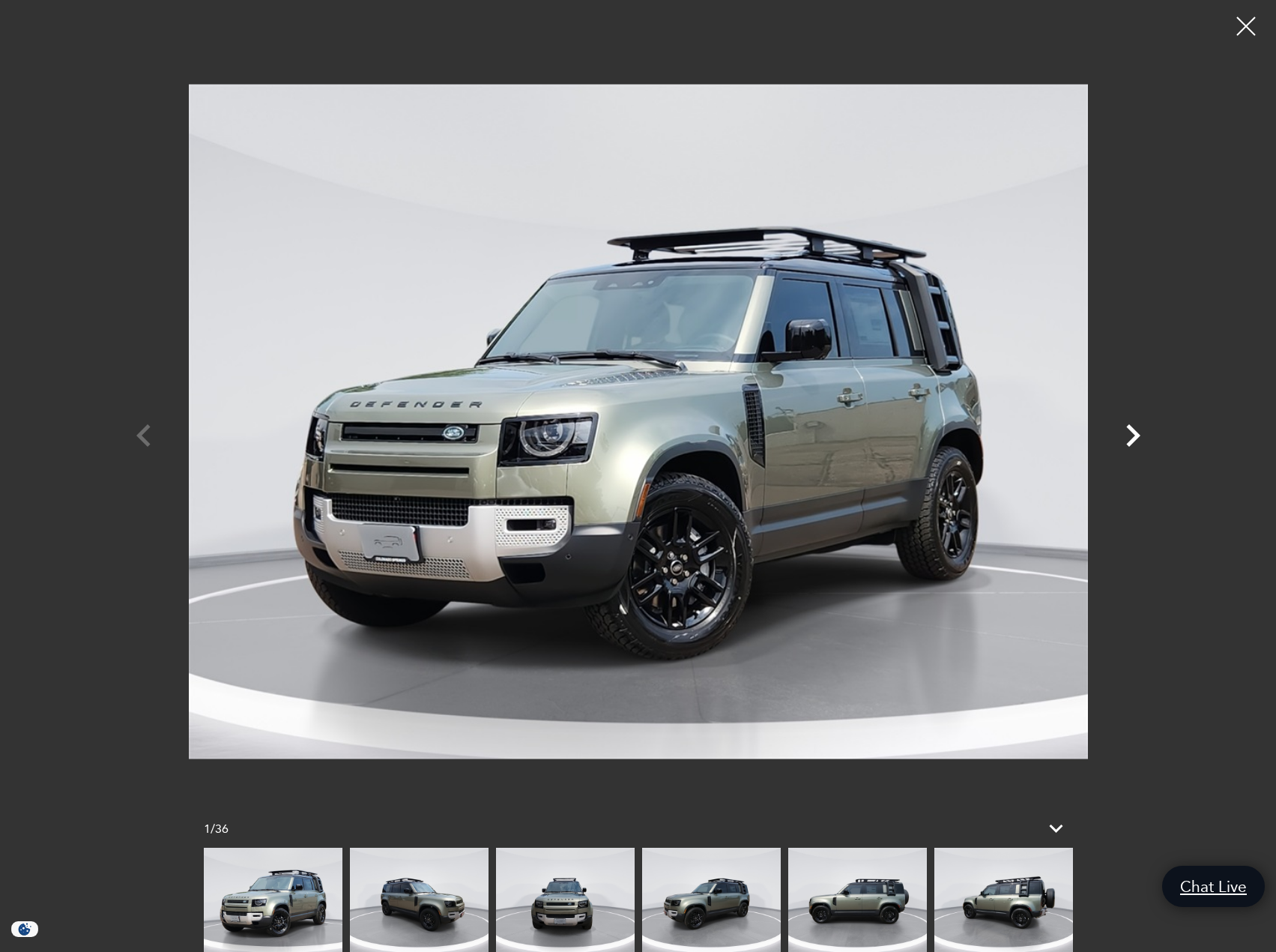
click at [1129, 444] on icon "Next" at bounding box center [1133, 435] width 14 height 22
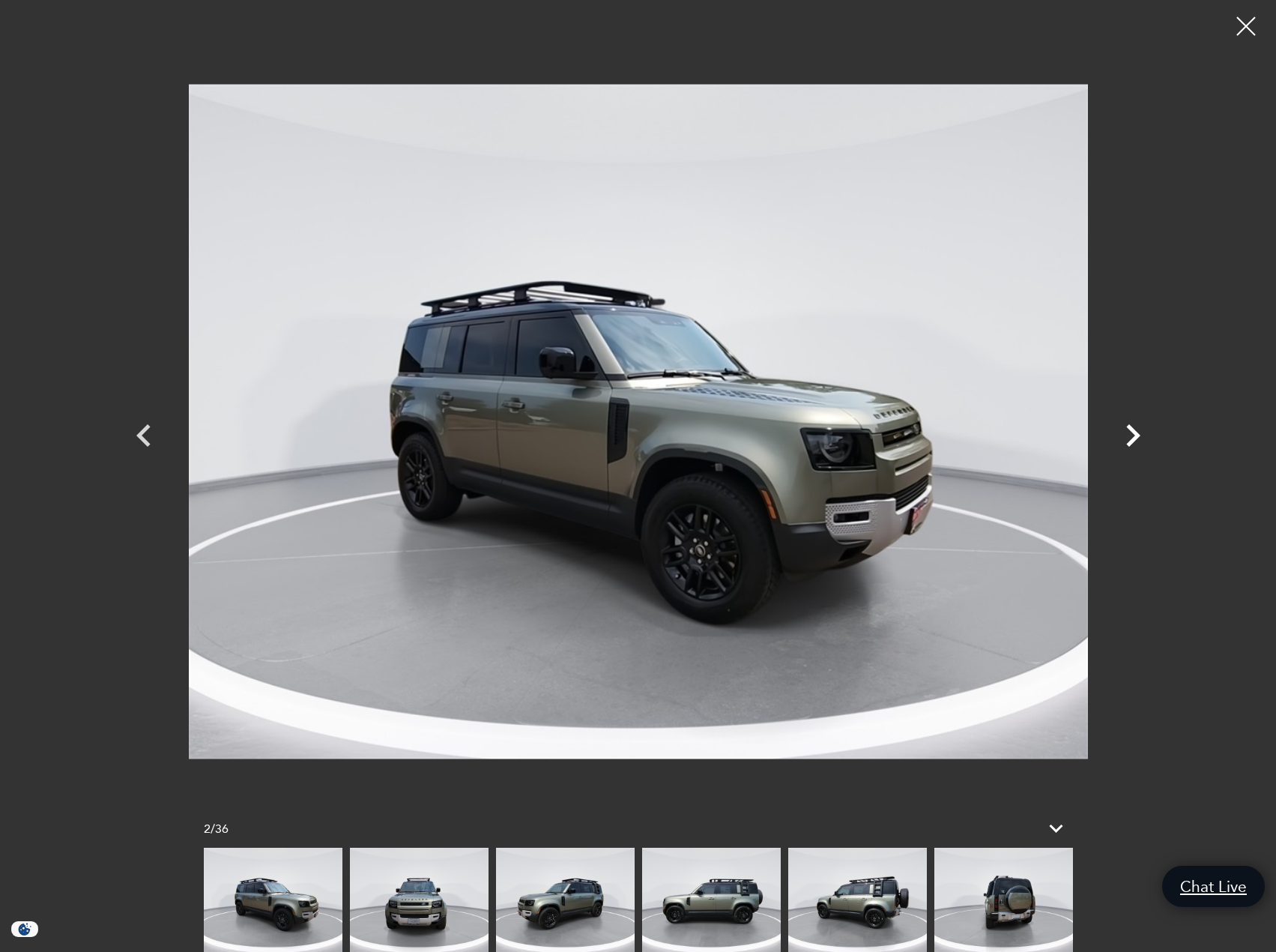
click at [1129, 444] on icon "Next" at bounding box center [1133, 435] width 14 height 22
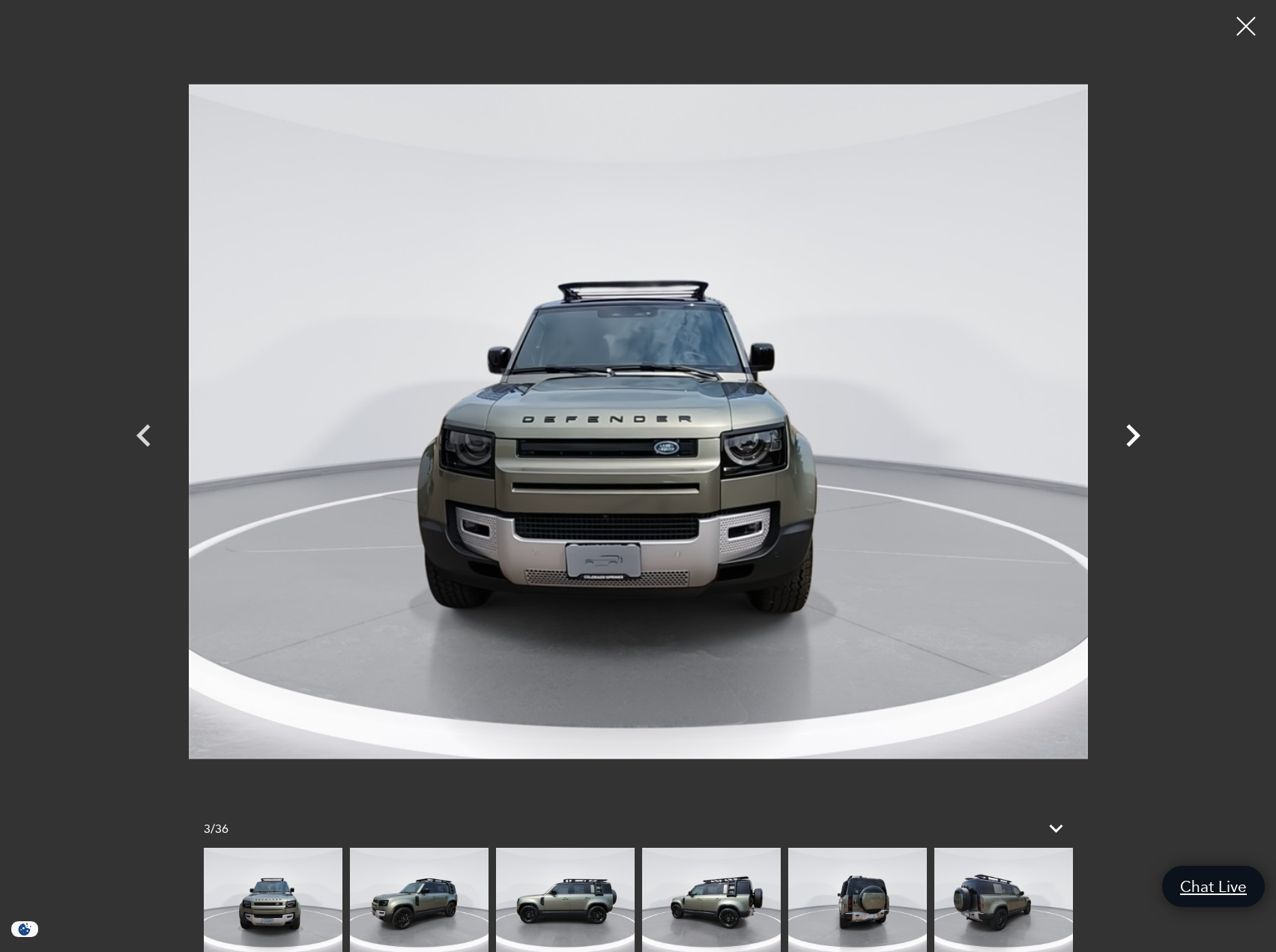
click at [1129, 444] on icon "Next" at bounding box center [1133, 435] width 14 height 22
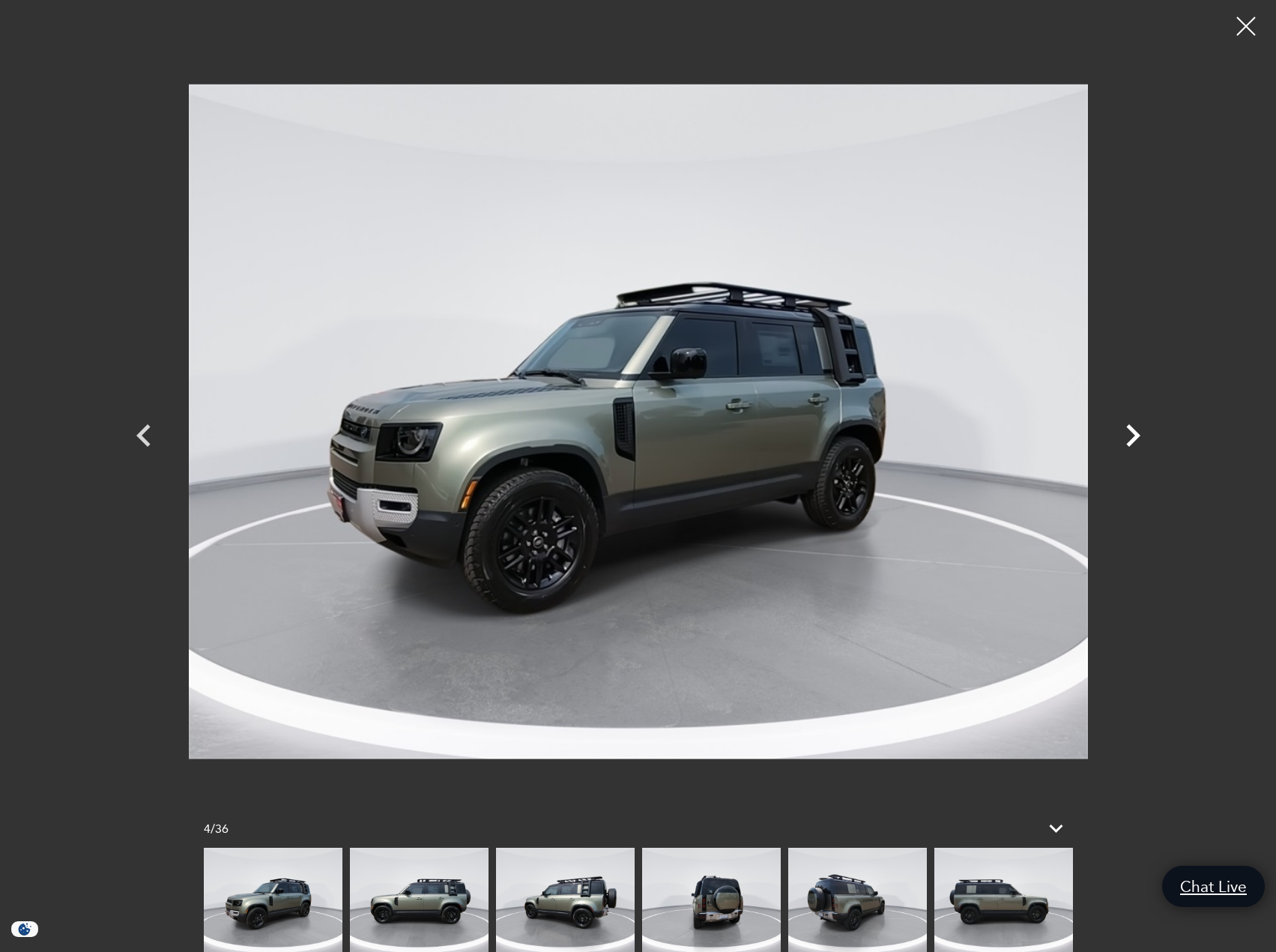
click at [1129, 444] on icon "Next" at bounding box center [1133, 435] width 14 height 22
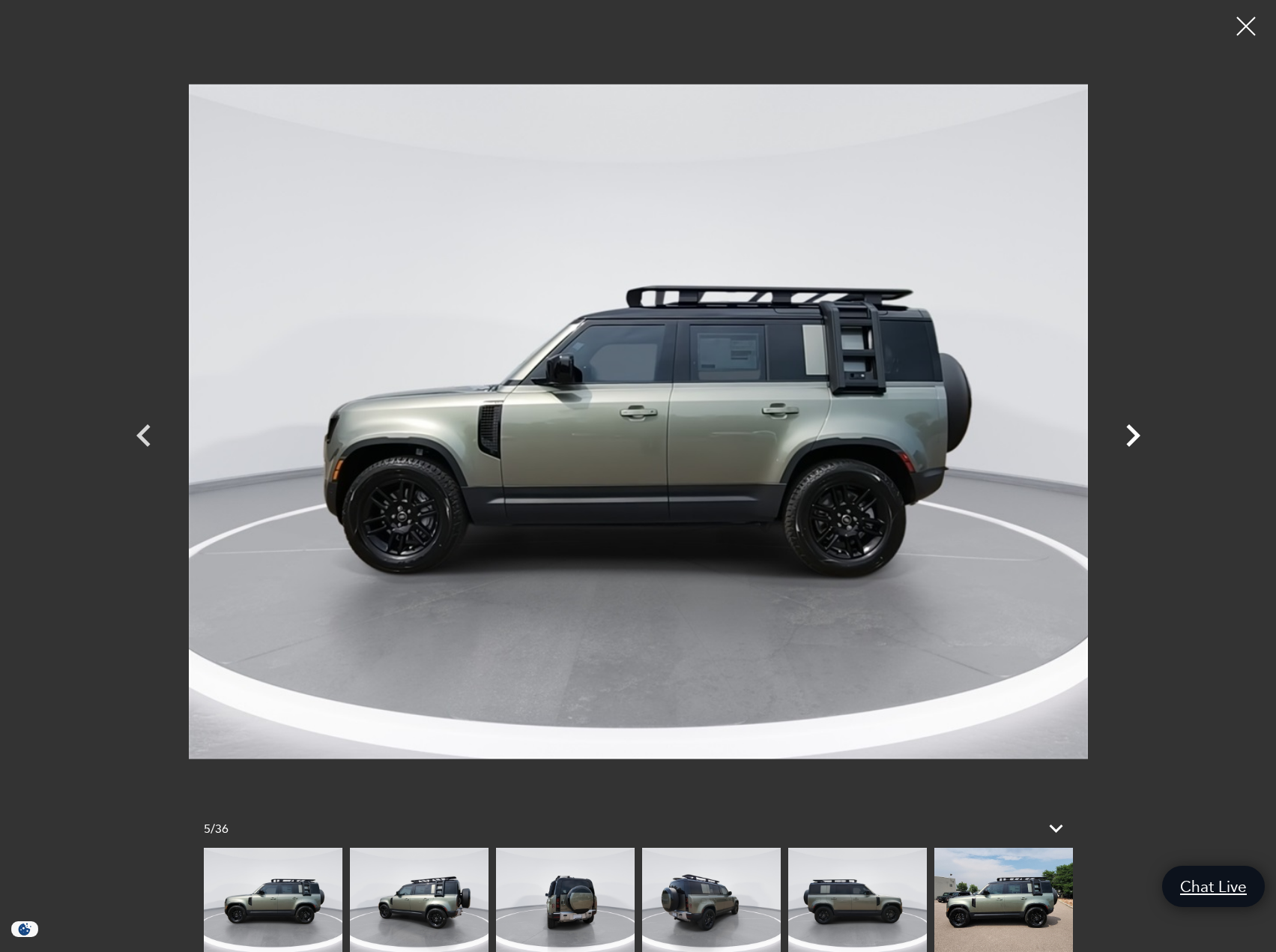
click at [1129, 444] on icon "Next" at bounding box center [1133, 435] width 14 height 22
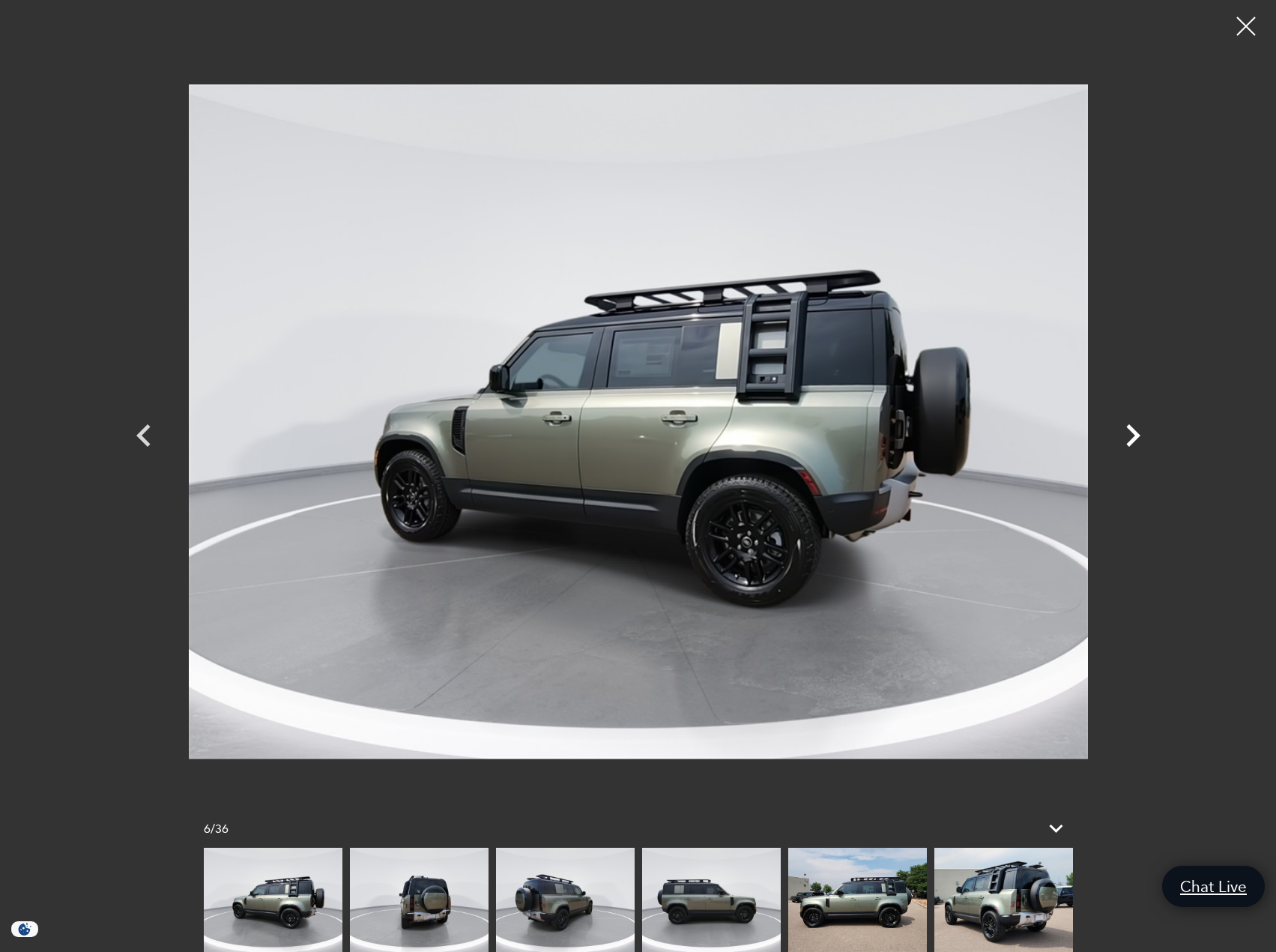
click at [1129, 444] on icon "Next" at bounding box center [1133, 435] width 14 height 22
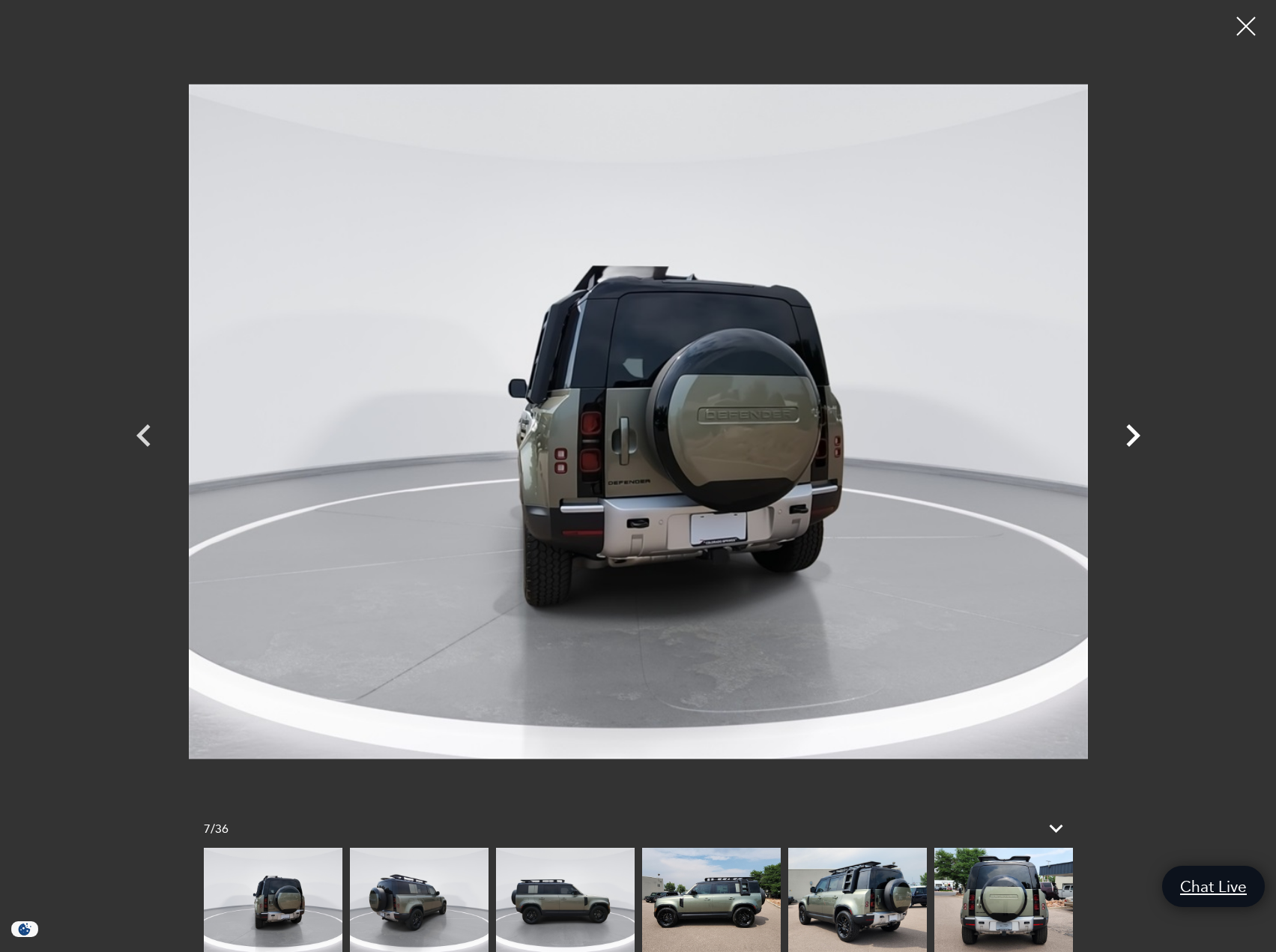
click at [1129, 444] on icon "Next" at bounding box center [1133, 435] width 14 height 22
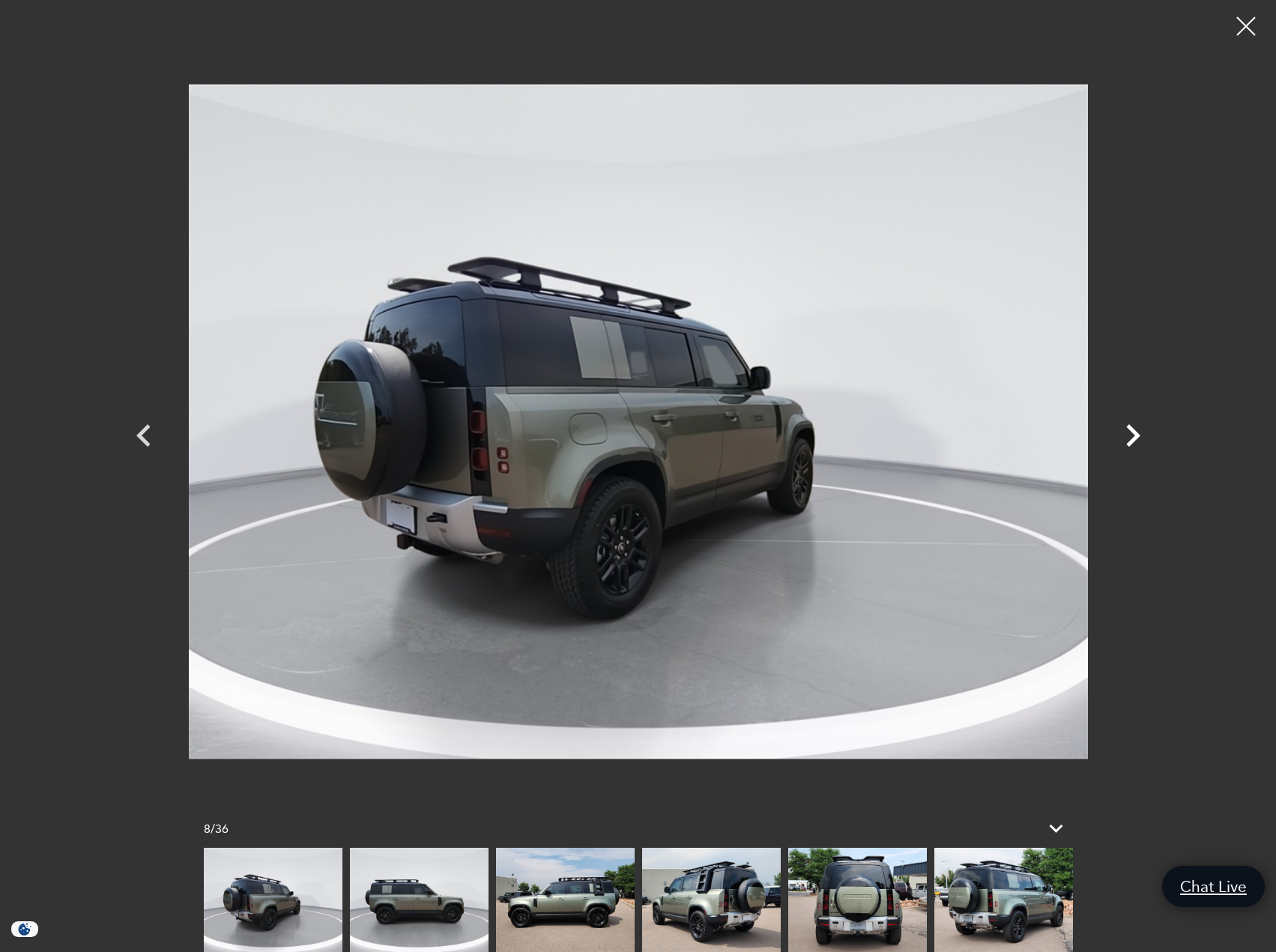
click at [1129, 444] on icon "Next" at bounding box center [1133, 435] width 14 height 22
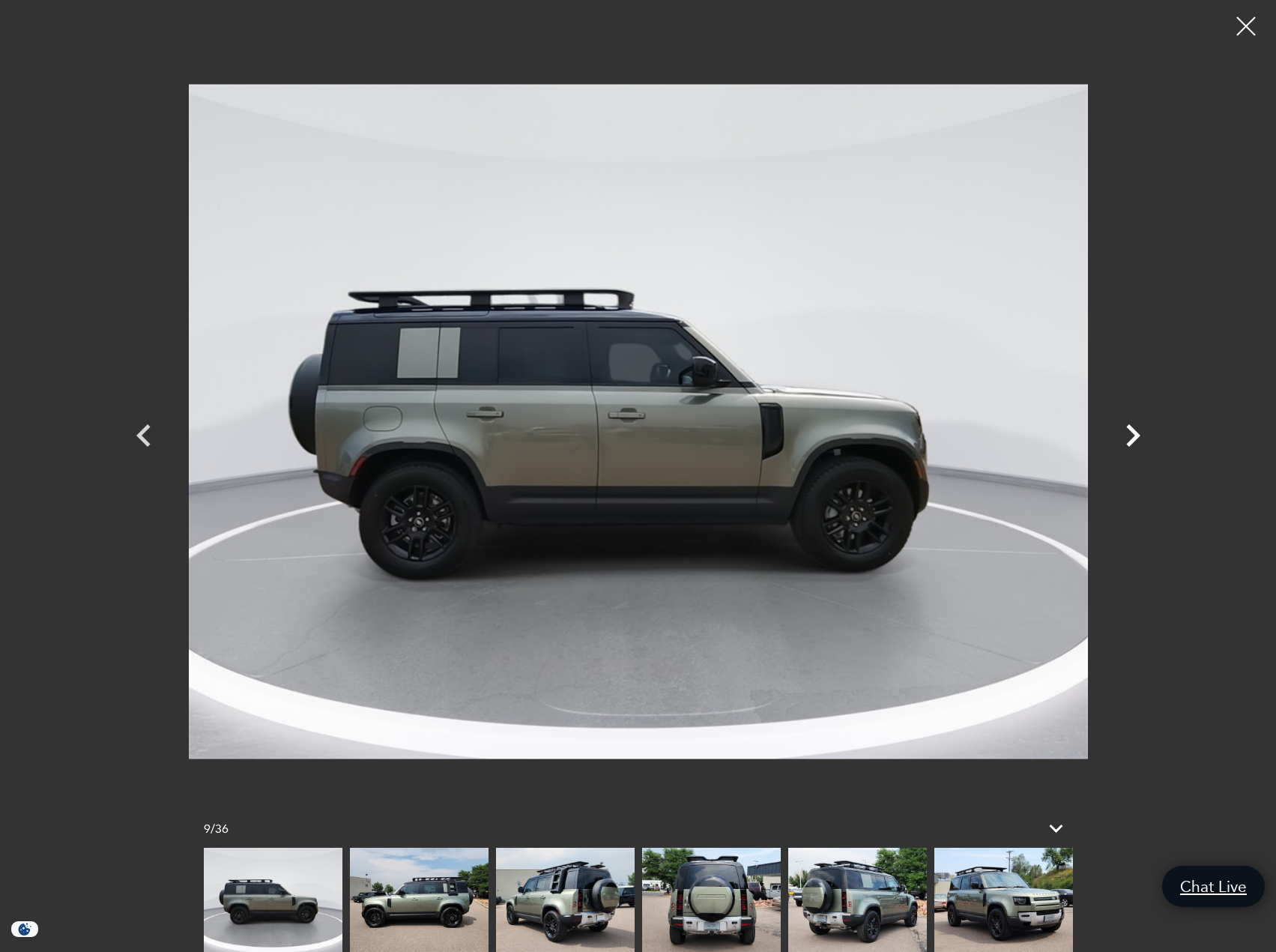
click at [1129, 444] on icon "Next" at bounding box center [1133, 435] width 14 height 22
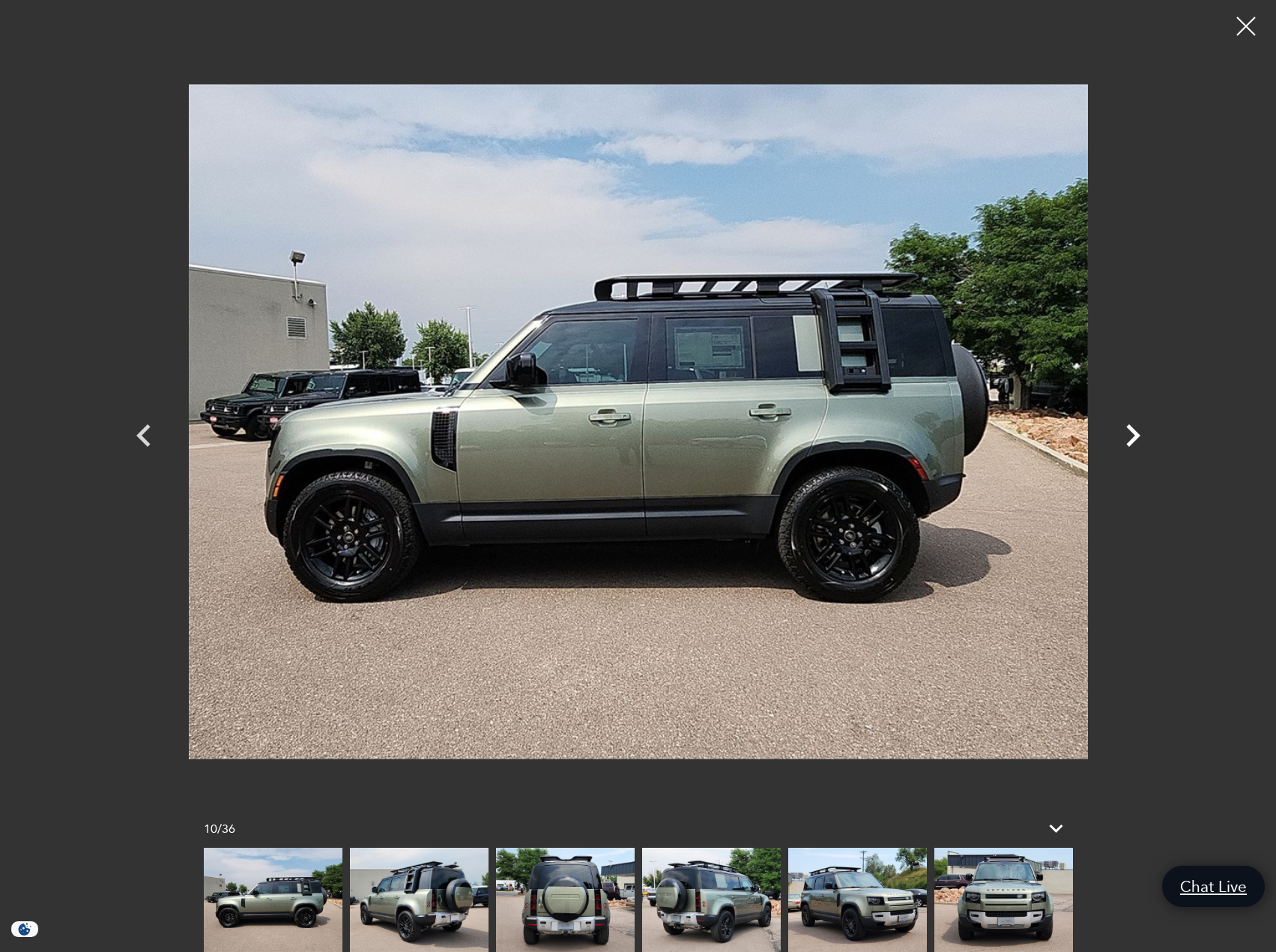
click at [1129, 444] on icon "Next" at bounding box center [1133, 435] width 14 height 22
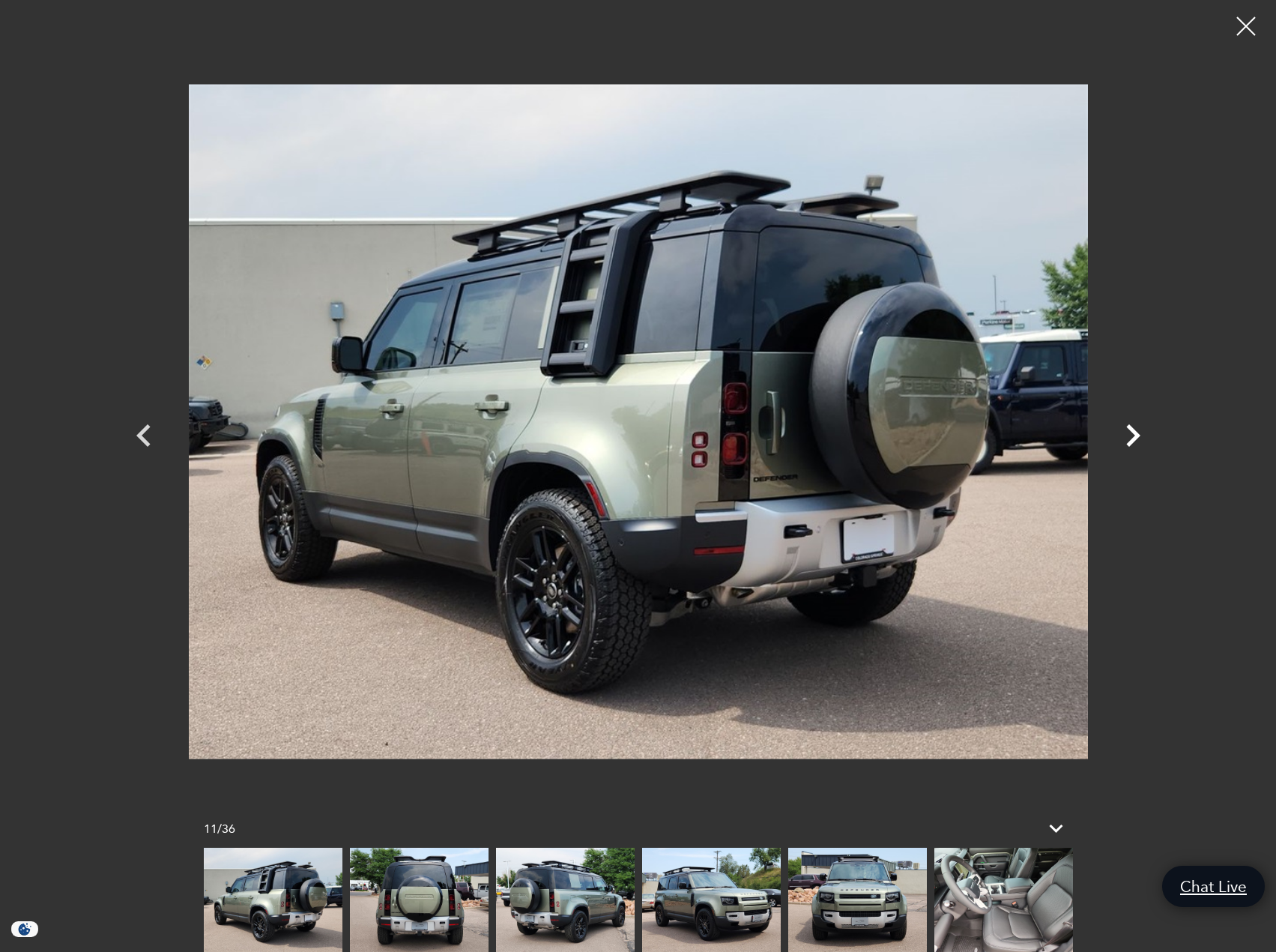
click at [1129, 444] on icon "Next" at bounding box center [1133, 435] width 14 height 22
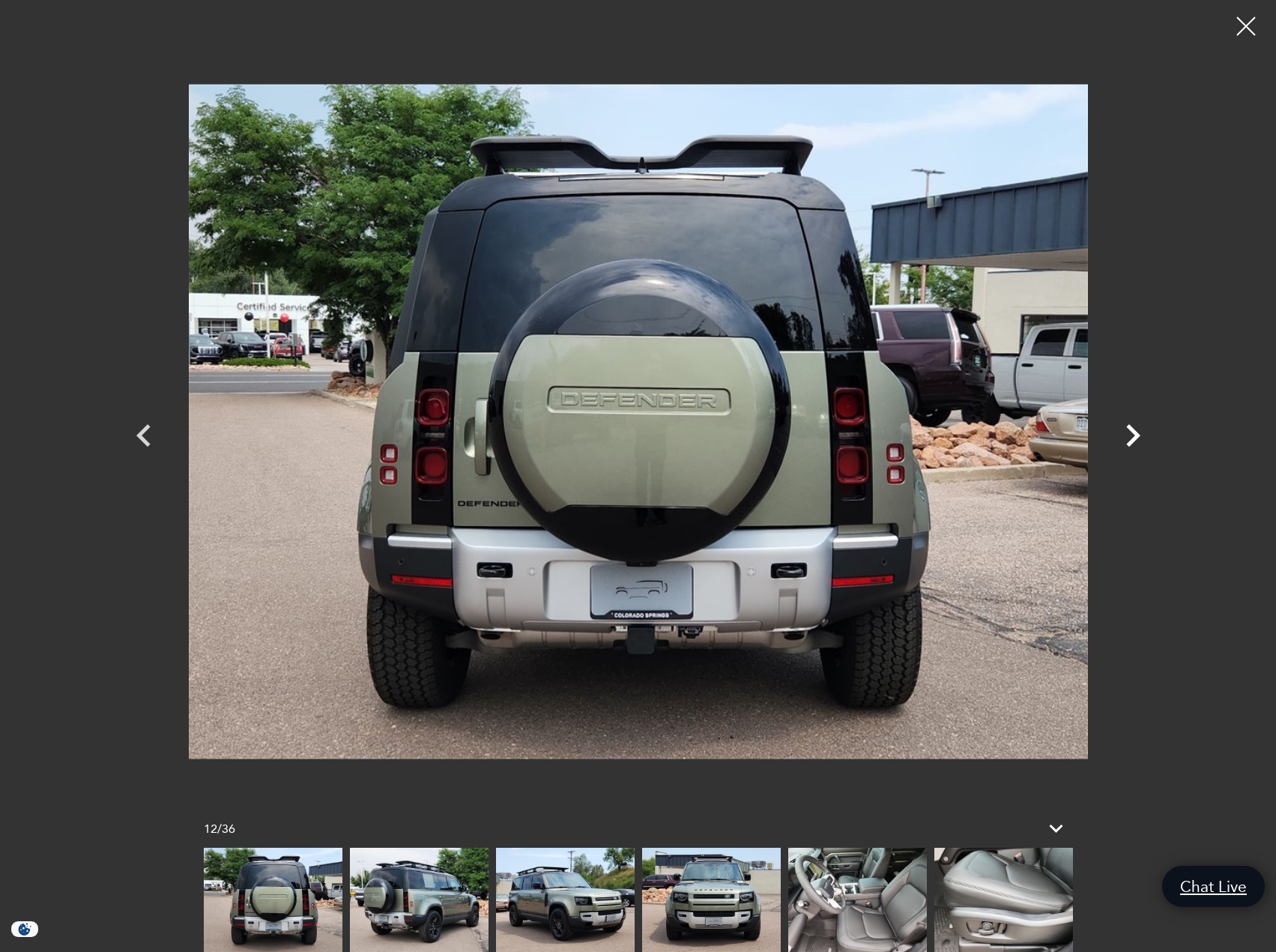
click at [1129, 444] on icon "Next" at bounding box center [1133, 435] width 14 height 22
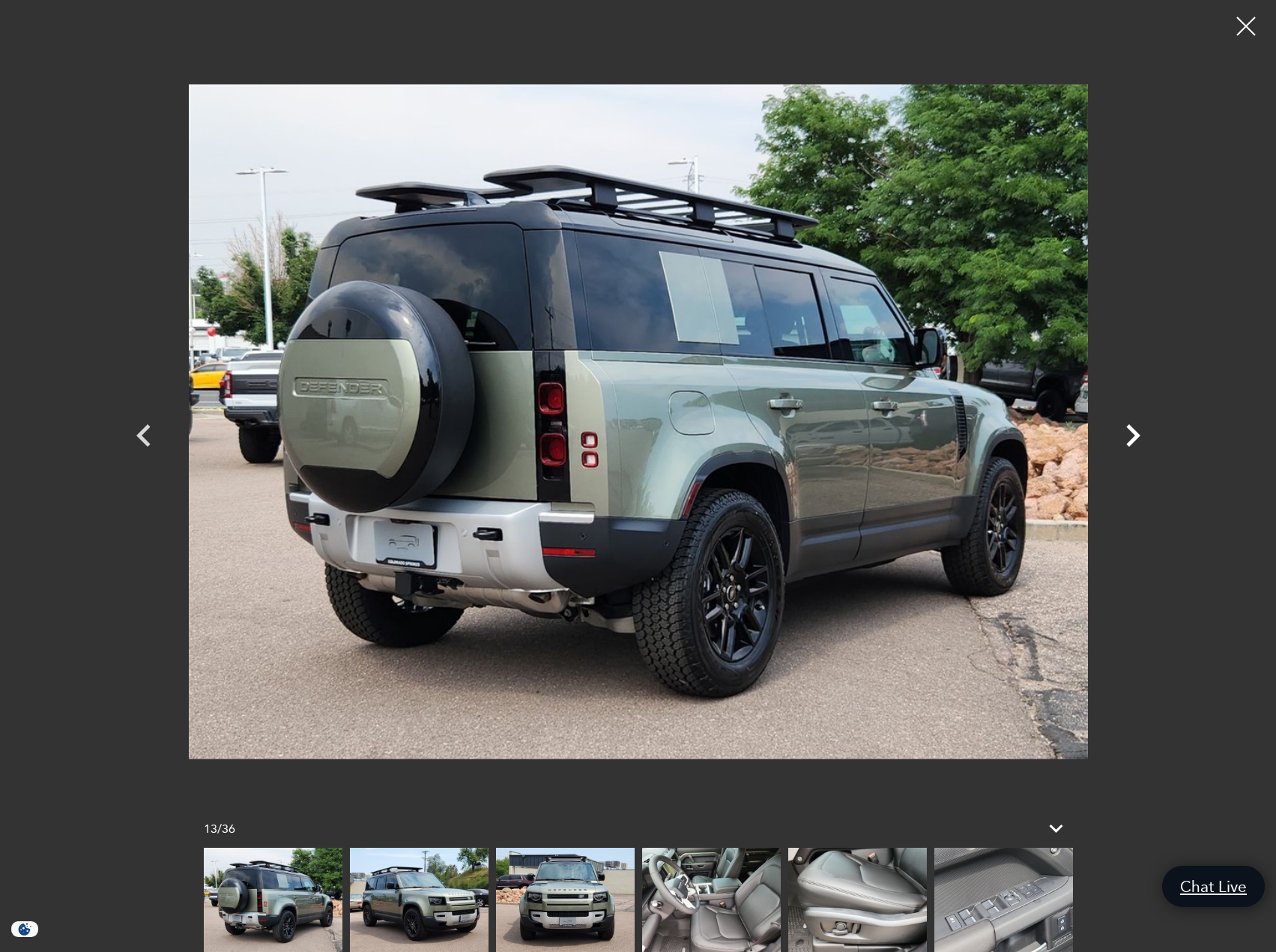
click at [1129, 444] on icon "Next" at bounding box center [1133, 435] width 14 height 22
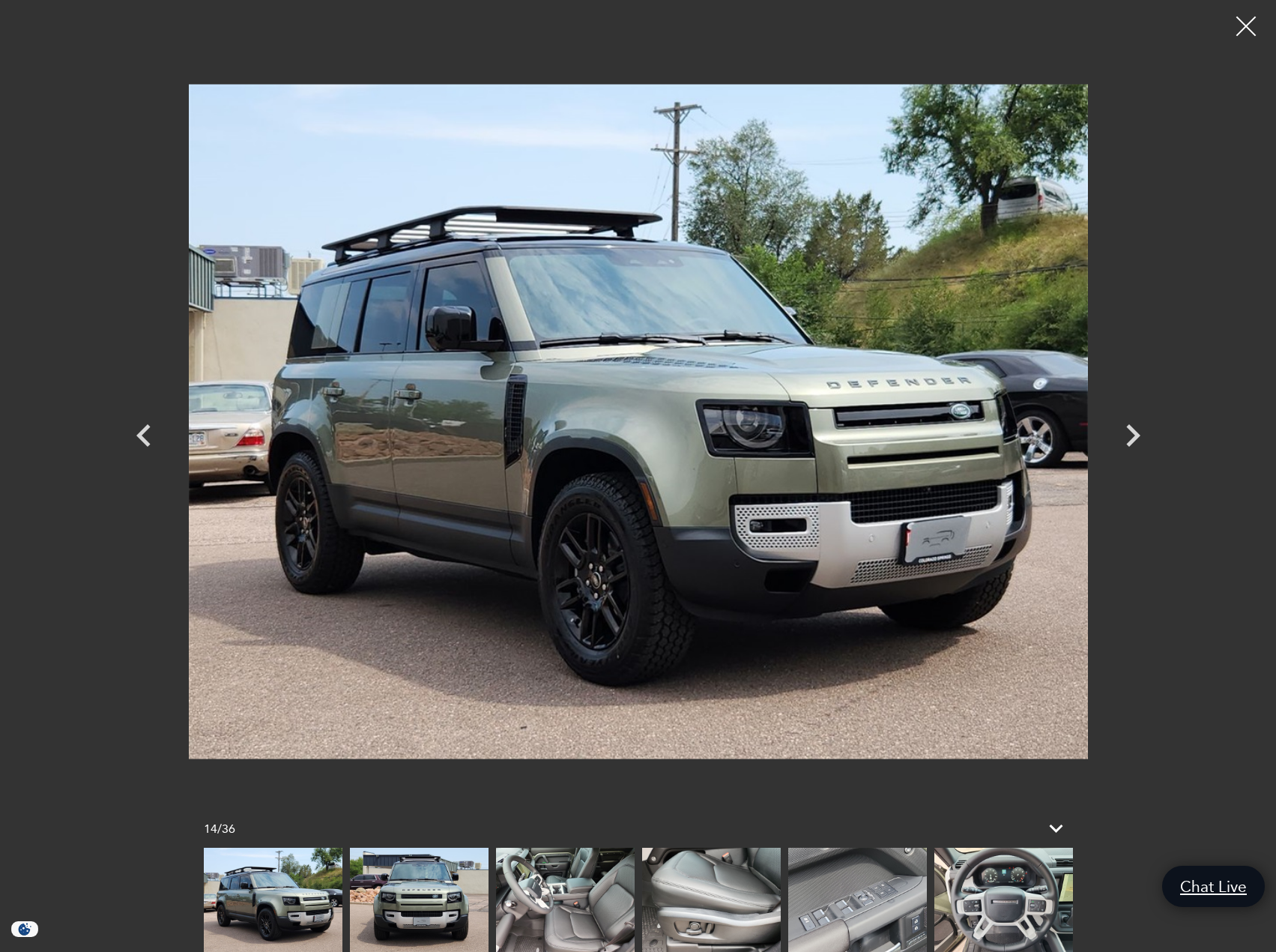
click at [1255, 24] on div at bounding box center [1246, 26] width 40 height 40
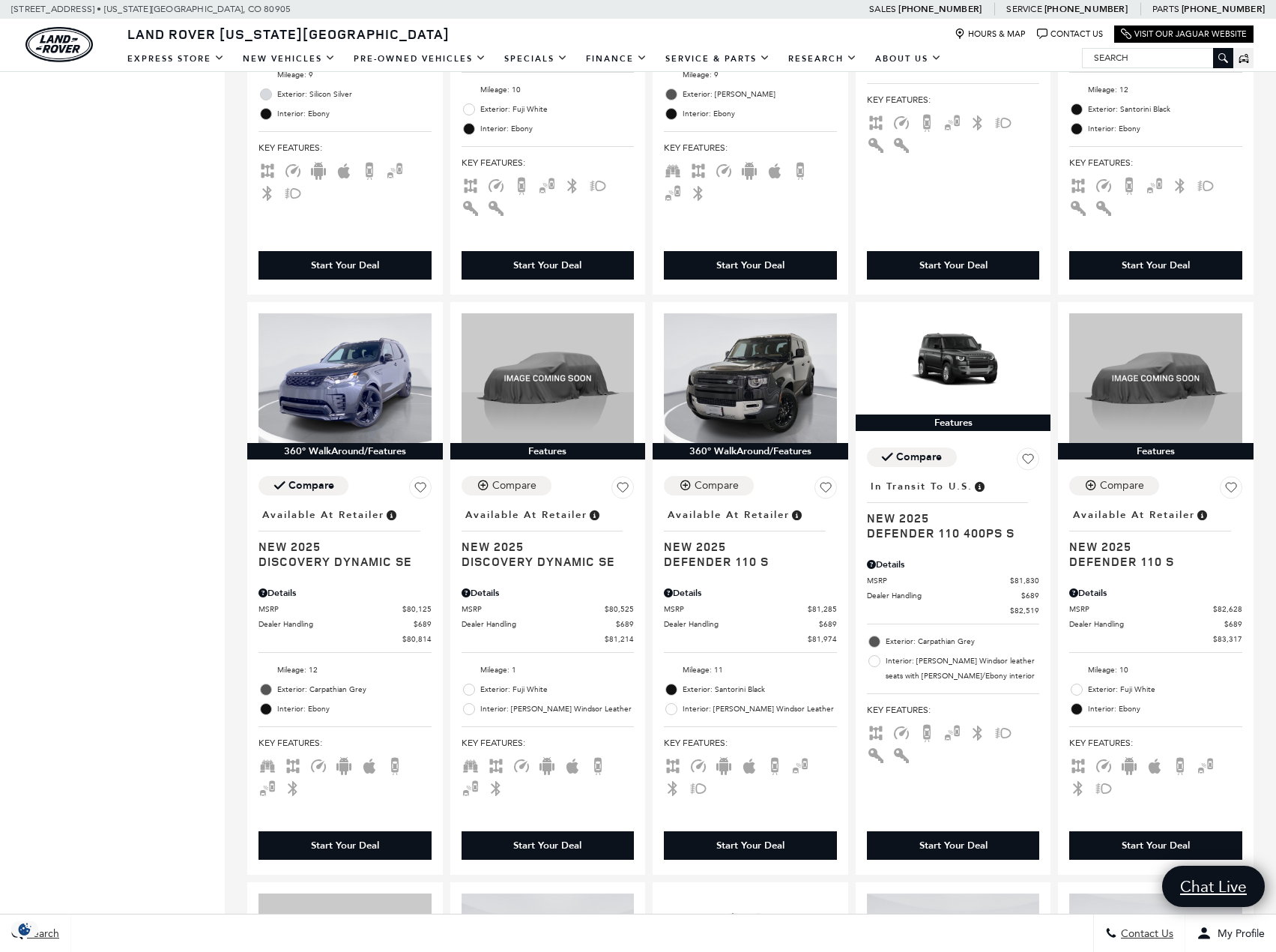
scroll to position [749, 0]
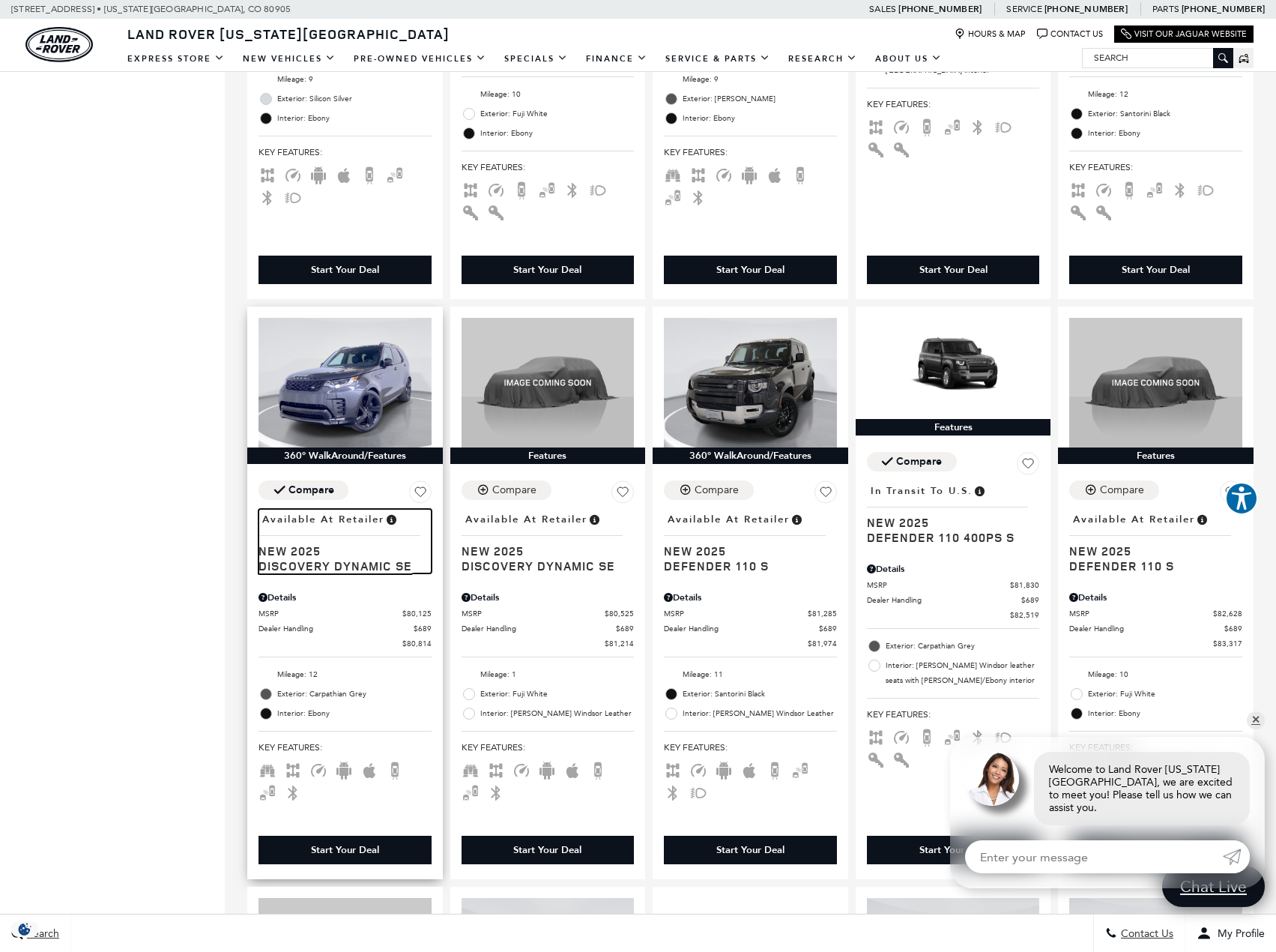
click at [310, 562] on span "Discovery Dynamic SE" at bounding box center [339, 566] width 162 height 15
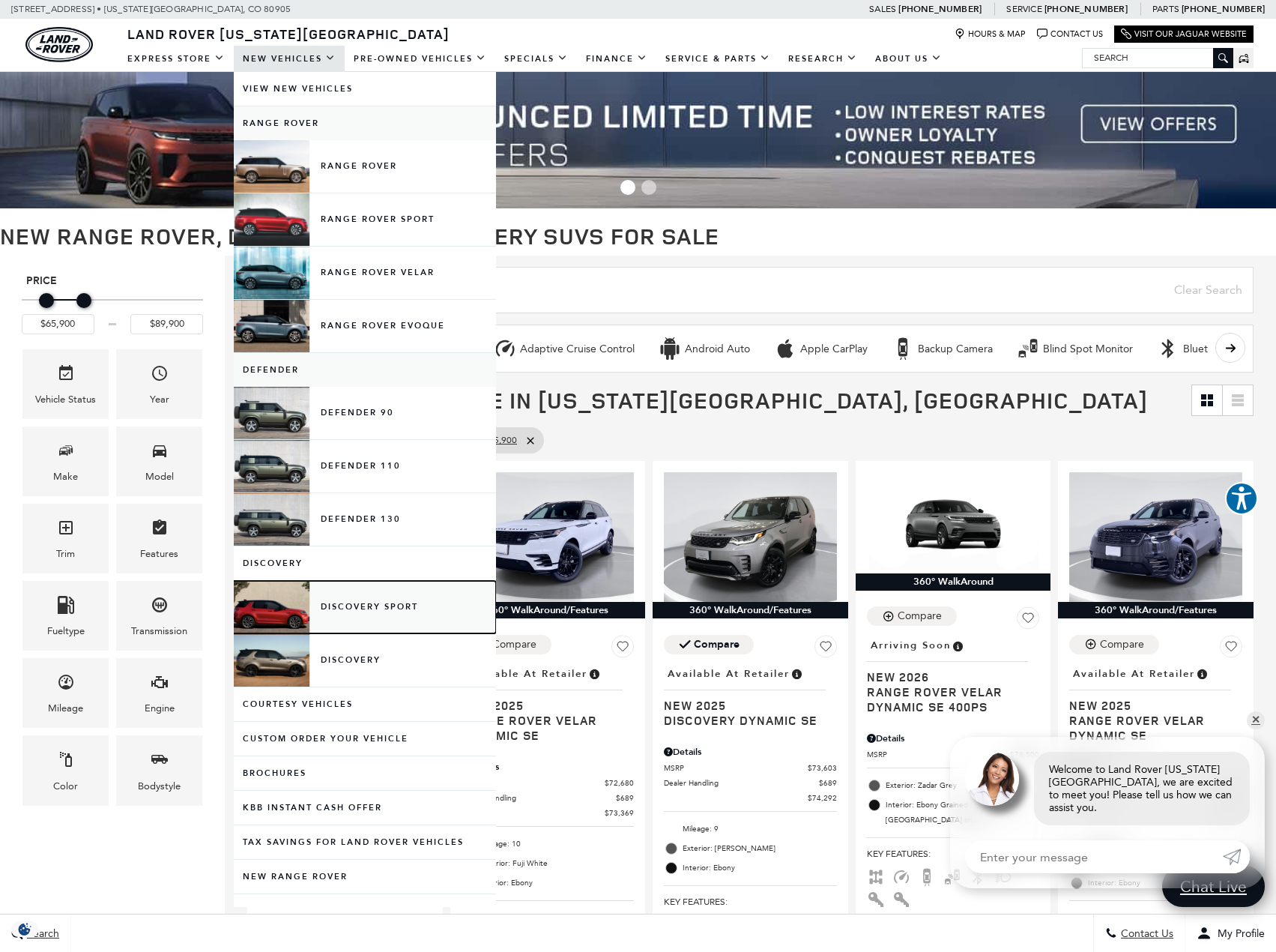
click at [420, 608] on link "Discovery Sport" at bounding box center [364, 607] width 262 height 52
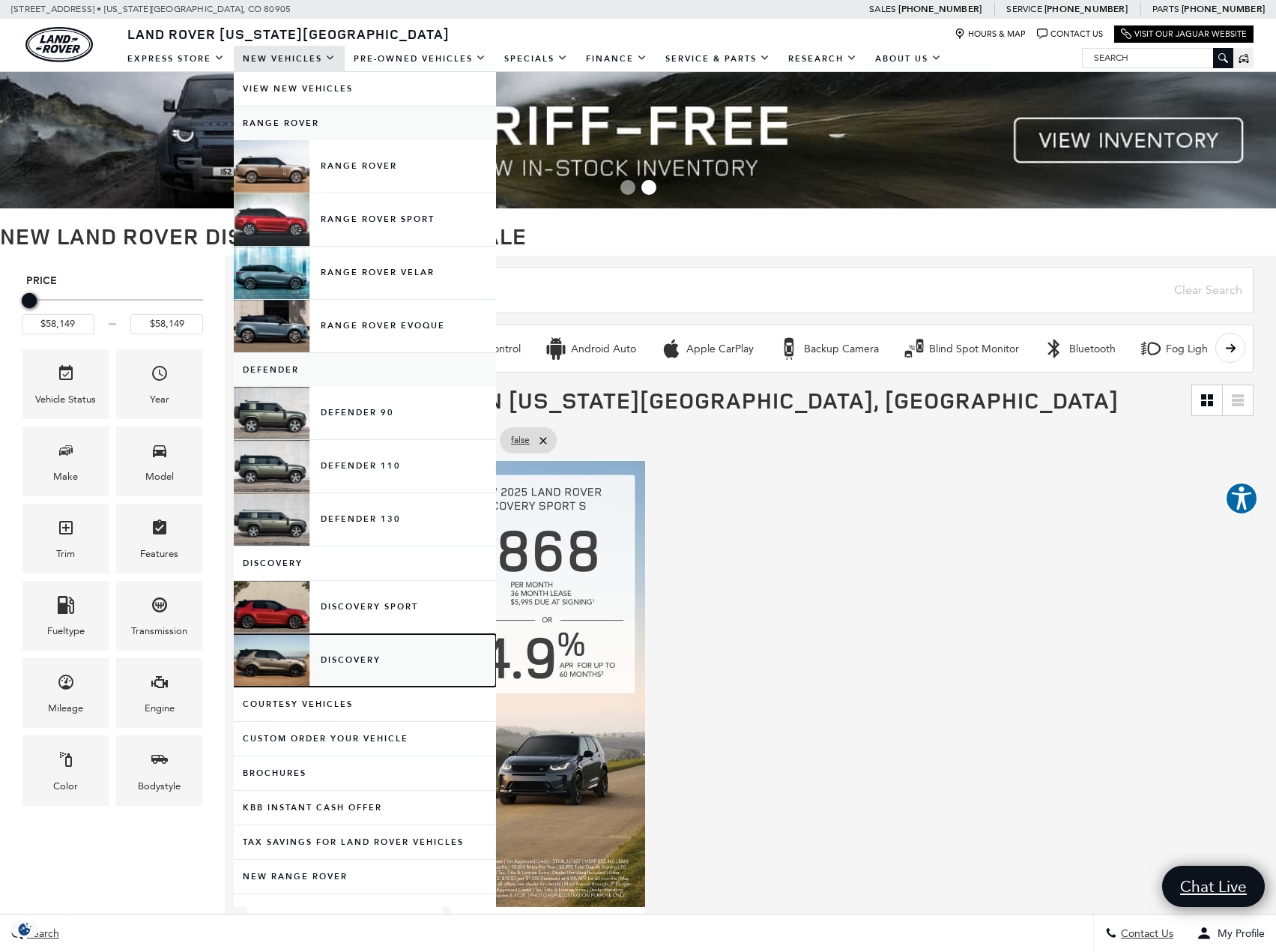
click at [352, 661] on link "Discovery" at bounding box center [364, 659] width 262 height 52
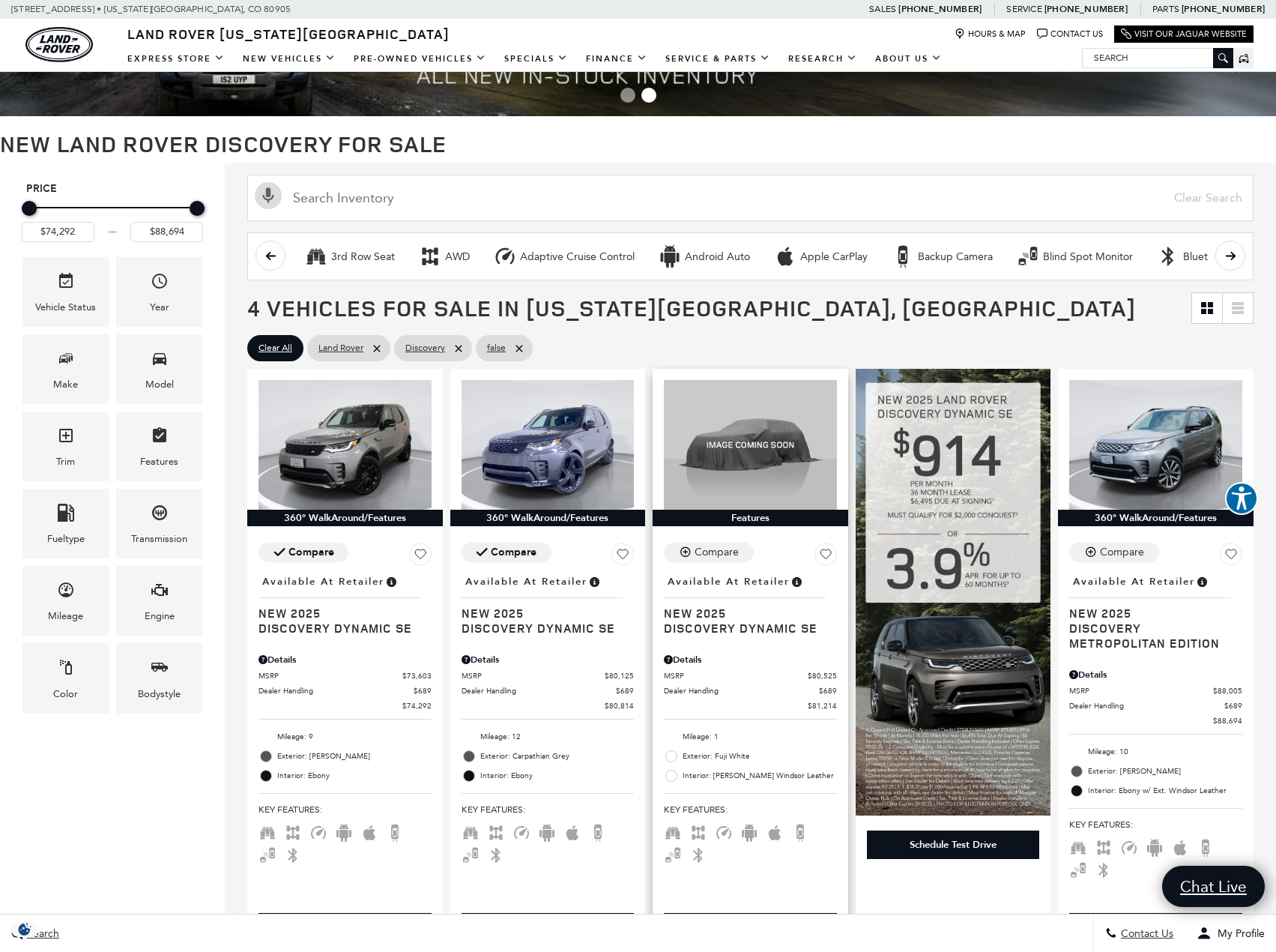
scroll to position [225, 0]
